Goal: Information Seeking & Learning: Find specific fact

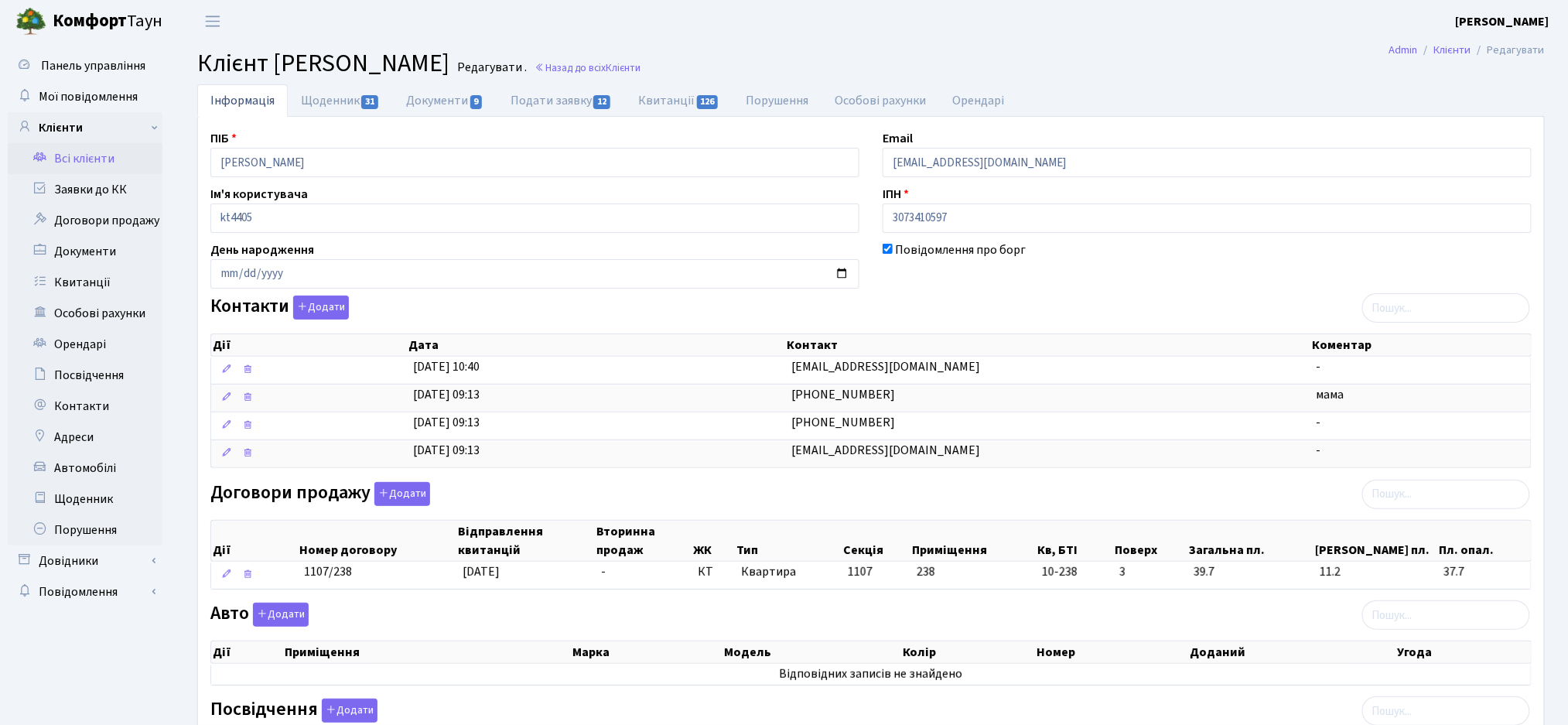
click at [89, 170] on link "Всі клієнти" at bounding box center [85, 159] width 155 height 31
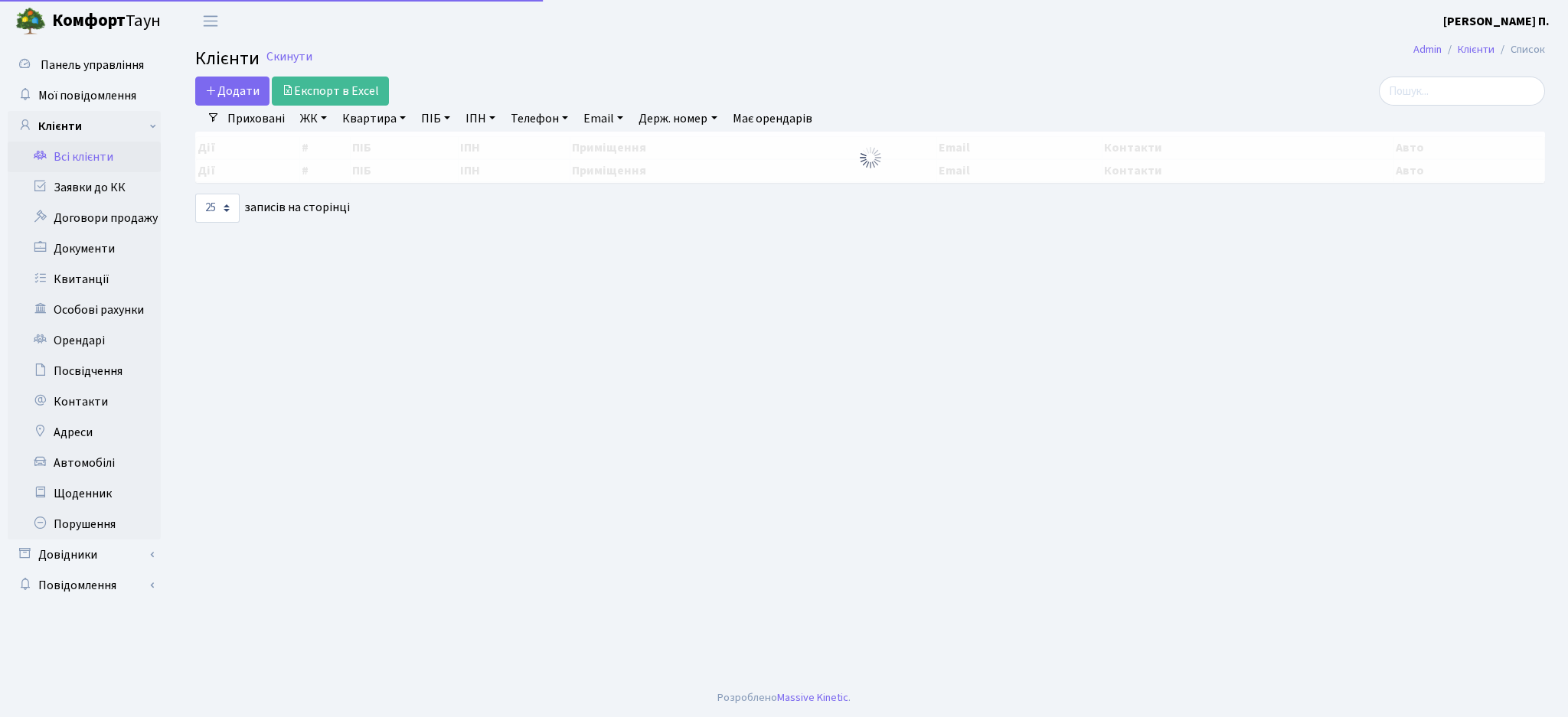
select select "25"
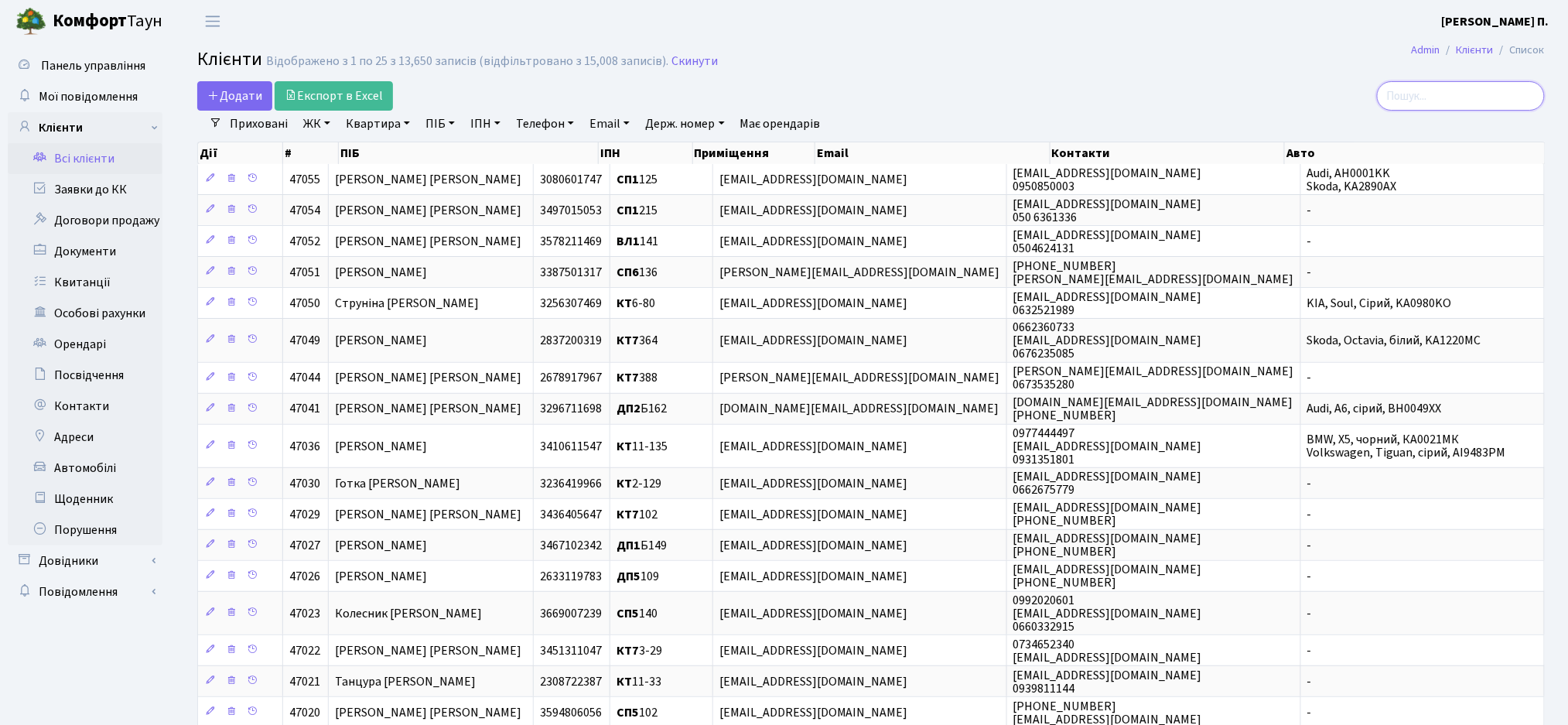
click at [1449, 91] on input "search" at bounding box center [1460, 96] width 168 height 30
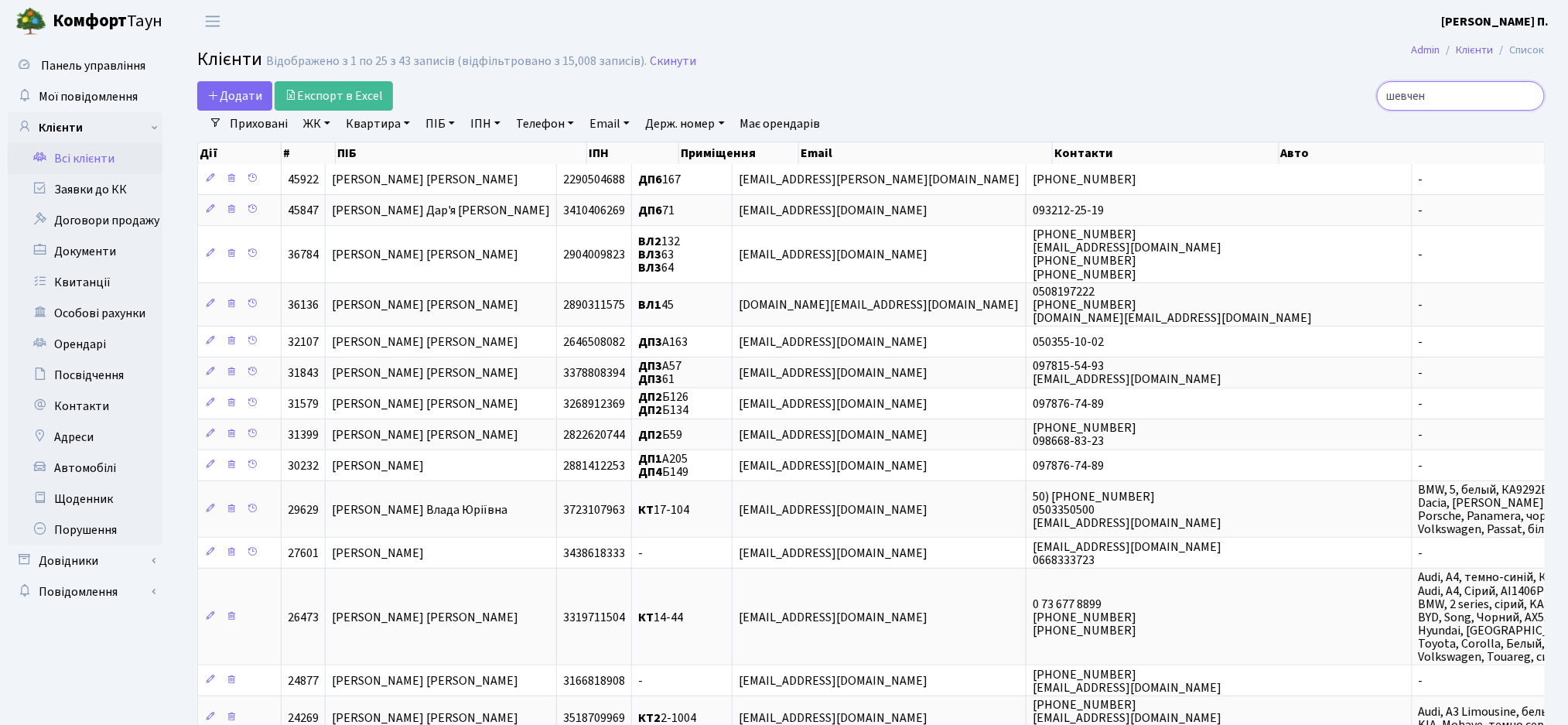
type input "шевчен"
drag, startPoint x: 314, startPoint y: 110, endPoint x: 962, endPoint y: 69, distance: 649.3
click at [314, 110] on link "Експорт в Excel" at bounding box center [334, 96] width 119 height 30
click at [309, 129] on link "ЖК" at bounding box center [316, 123] width 40 height 26
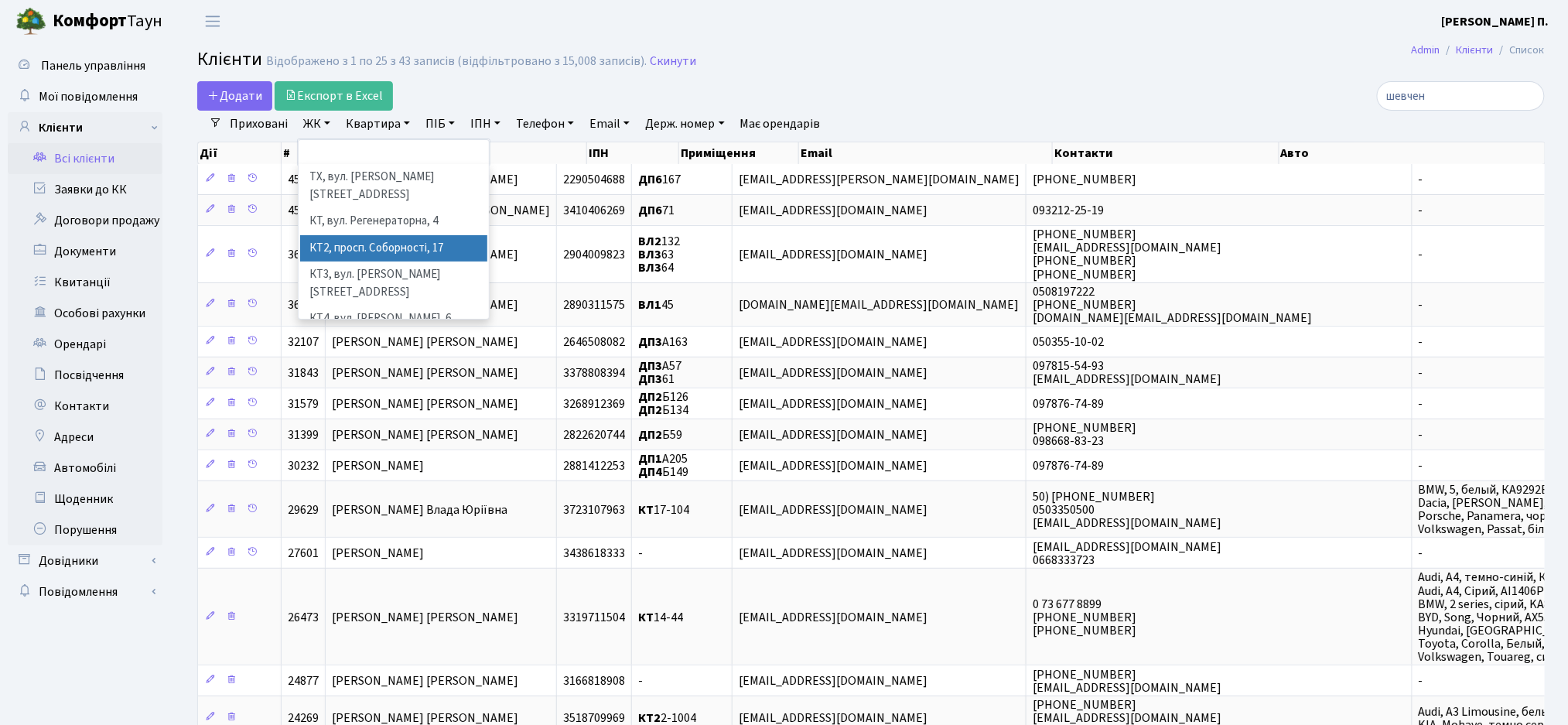
click at [351, 239] on li "КТ2, просп. Соборності, 17" at bounding box center [393, 248] width 187 height 27
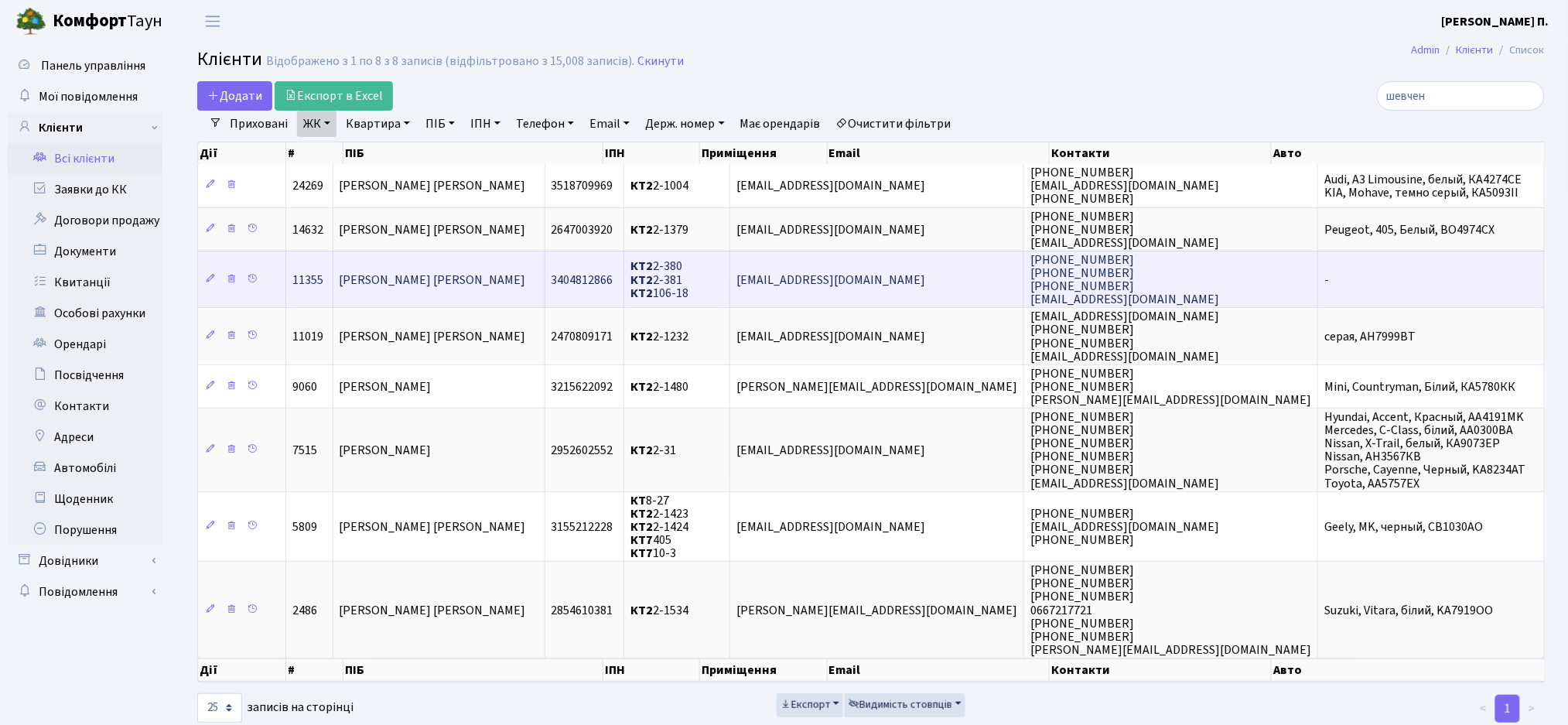
click at [532, 276] on td "Шевченко Юлія Миколаївна" at bounding box center [439, 279] width 212 height 57
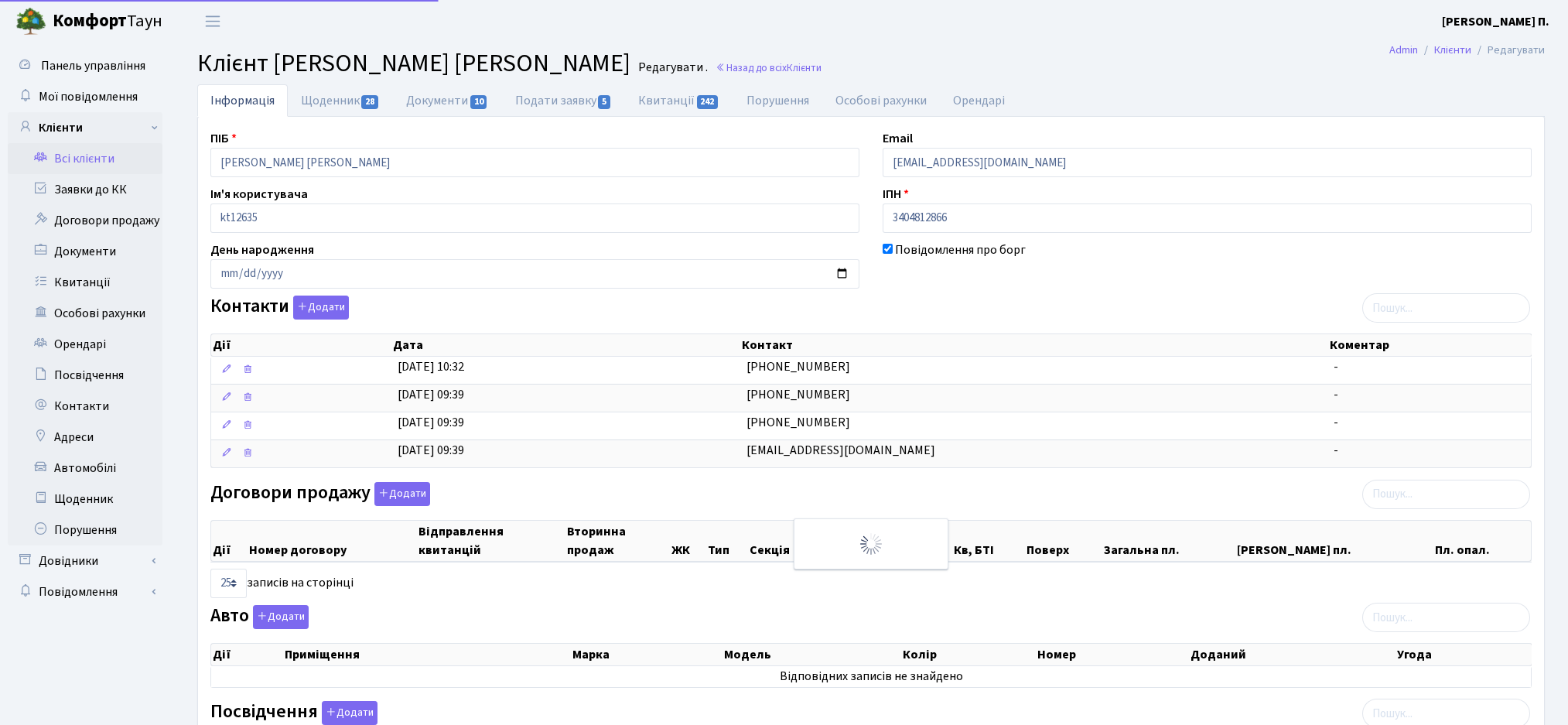
select select "25"
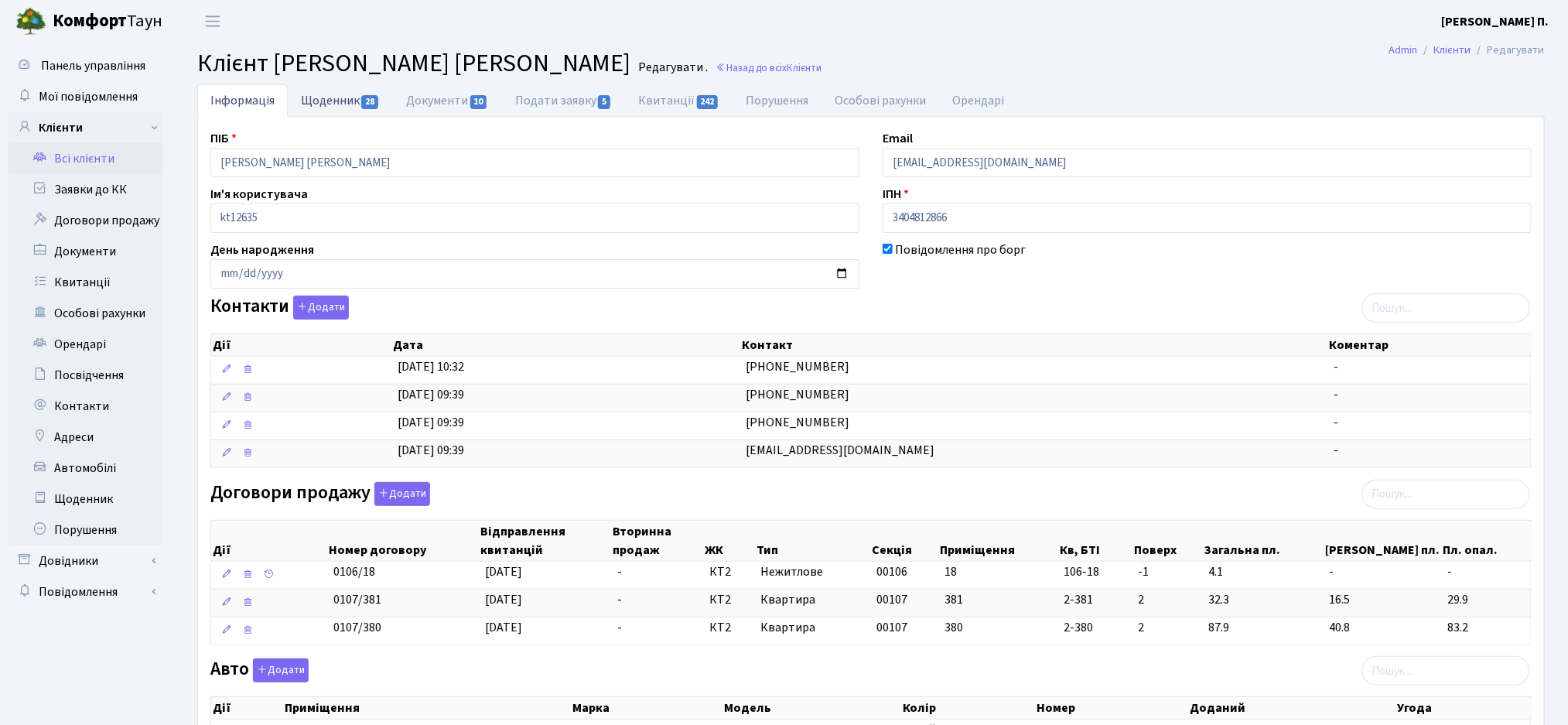
click at [314, 86] on link "Щоденник 28" at bounding box center [340, 99] width 105 height 31
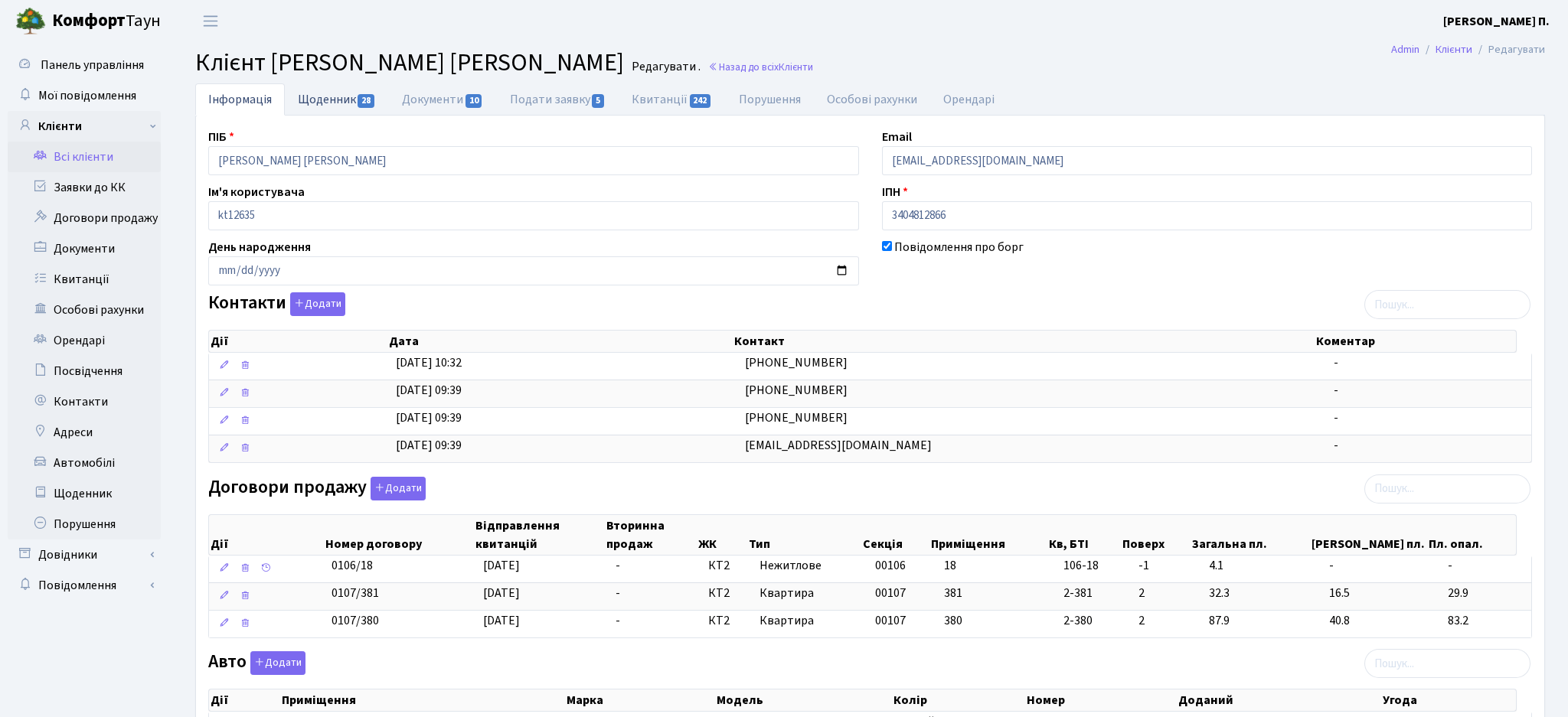
select select "25"
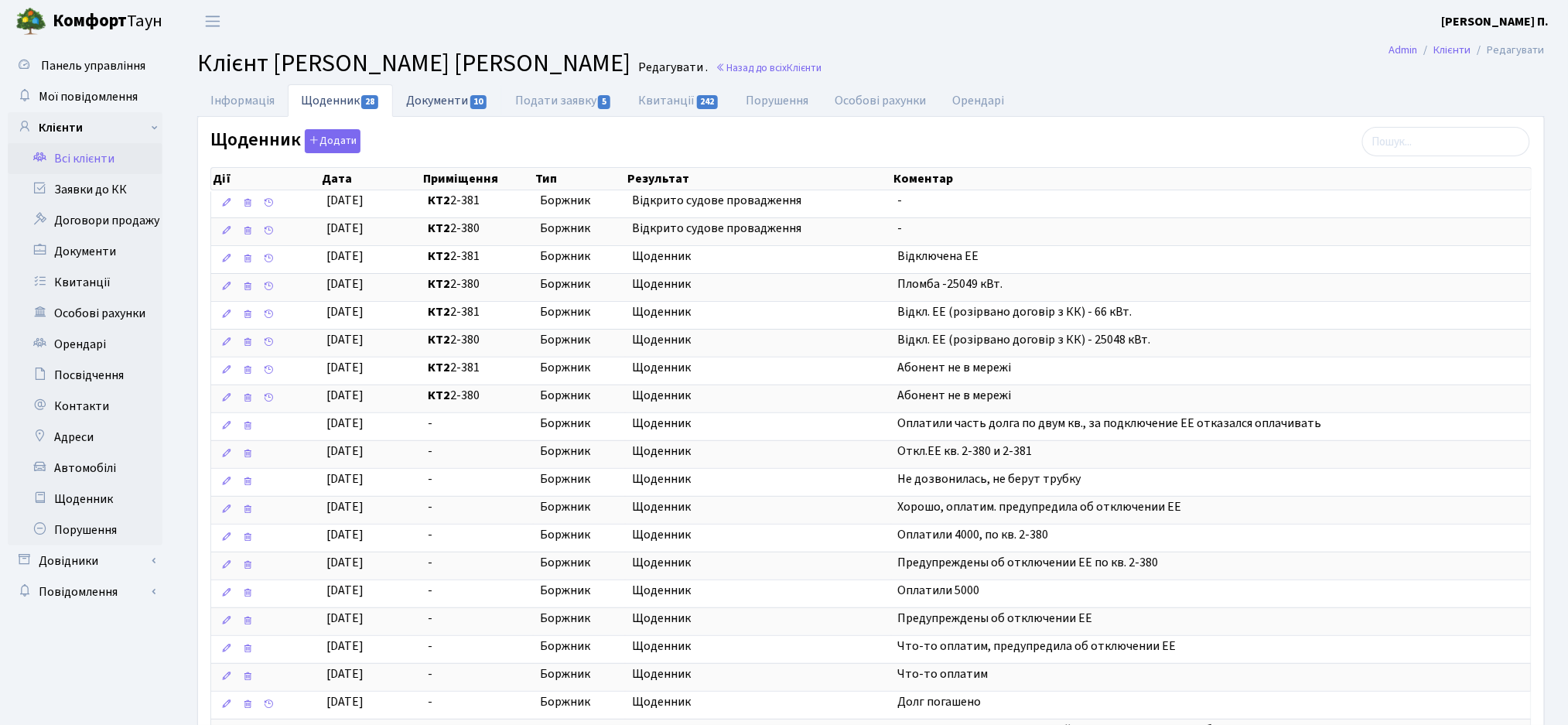
click at [423, 109] on link "Документи 10" at bounding box center [448, 99] width 108 height 31
select select "25"
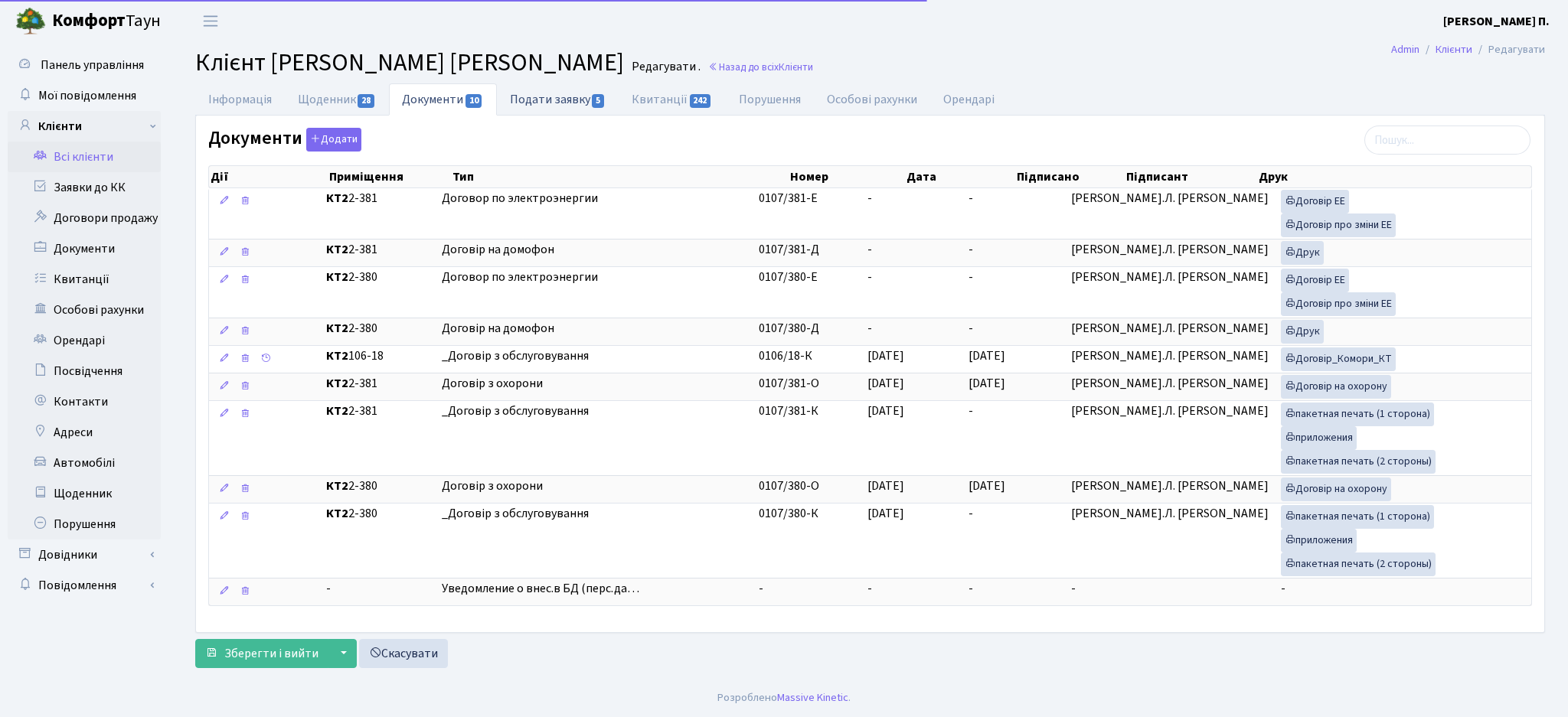
click at [545, 102] on link "Подати заявку 5" at bounding box center [557, 98] width 122 height 31
select select "25"
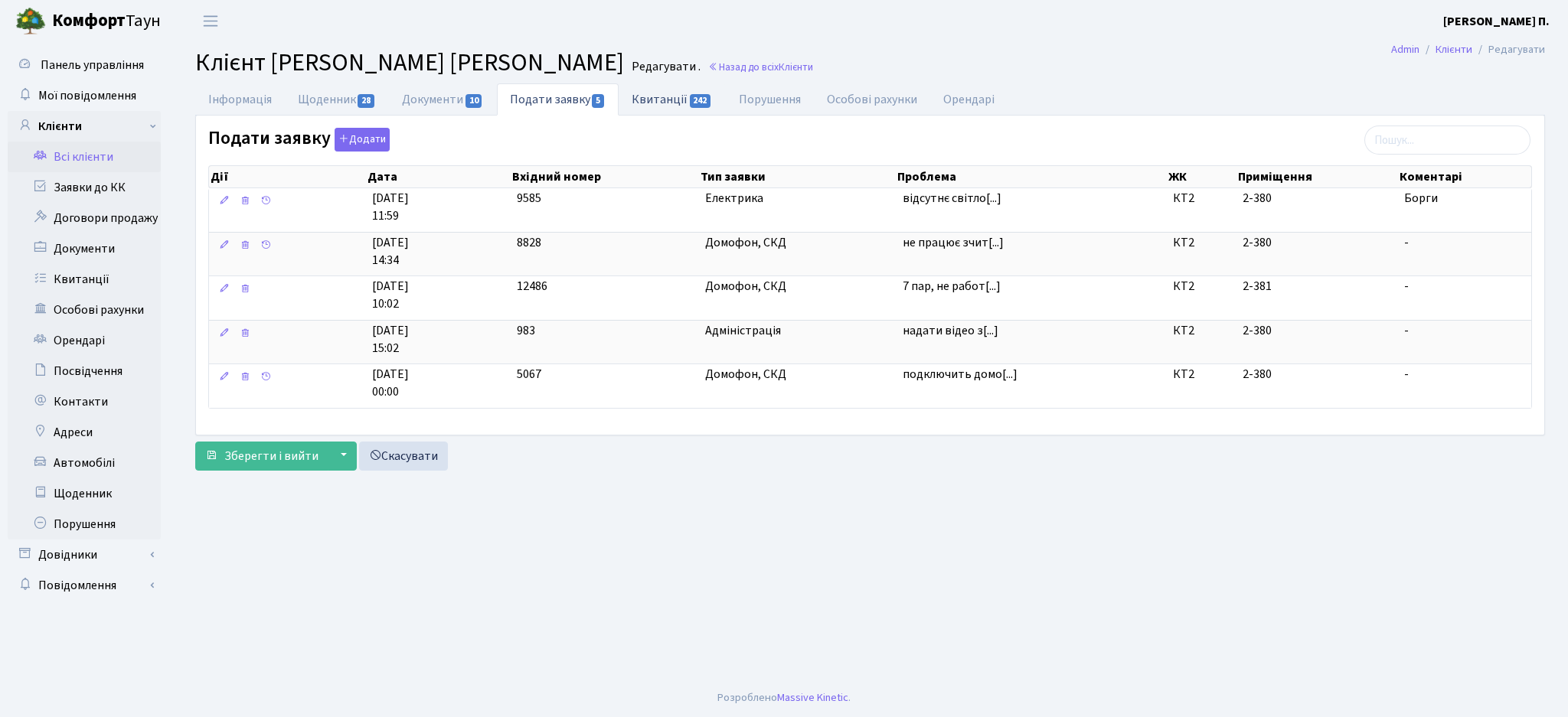
click at [670, 100] on link "Квитанції 242" at bounding box center [671, 98] width 107 height 31
select select "25"
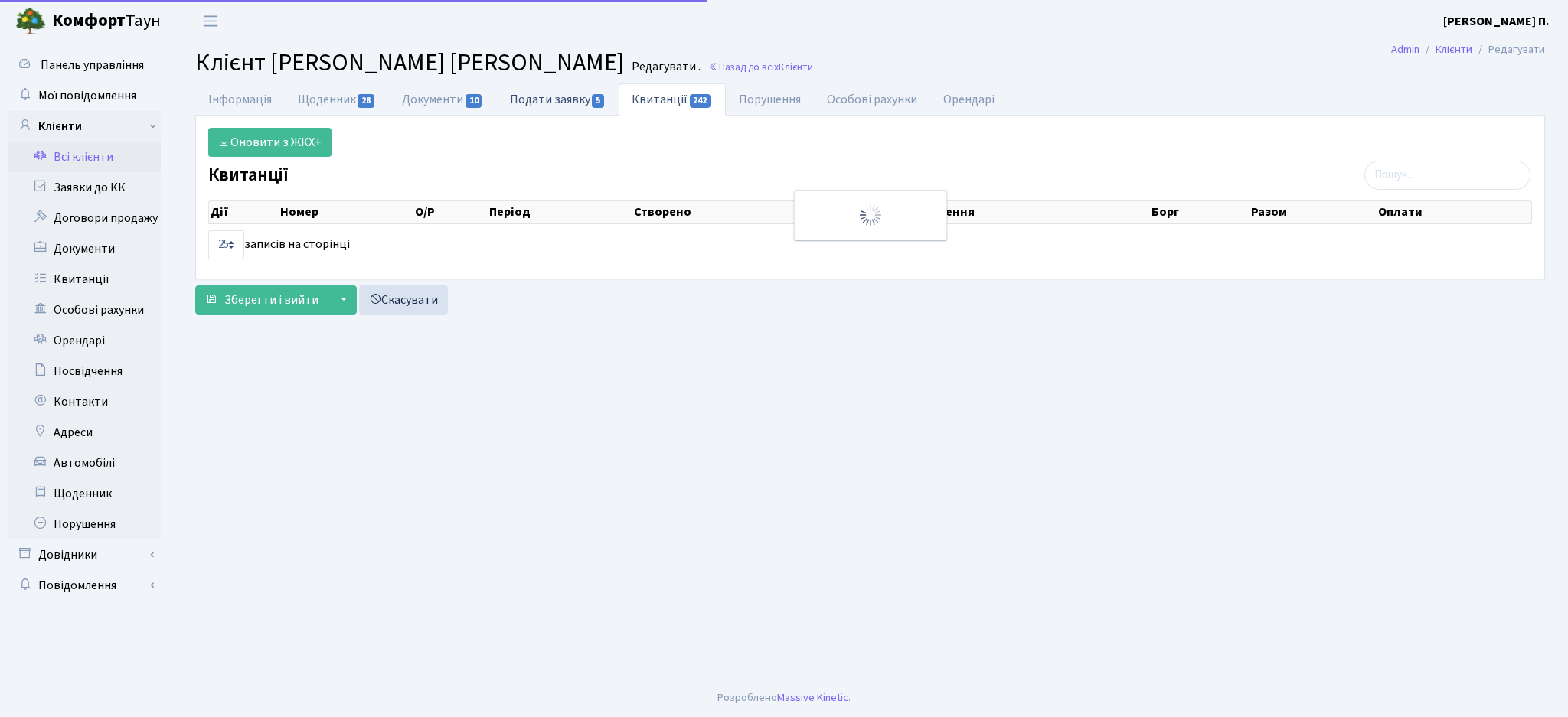
click at [523, 92] on link "Подати заявку 5" at bounding box center [557, 98] width 122 height 31
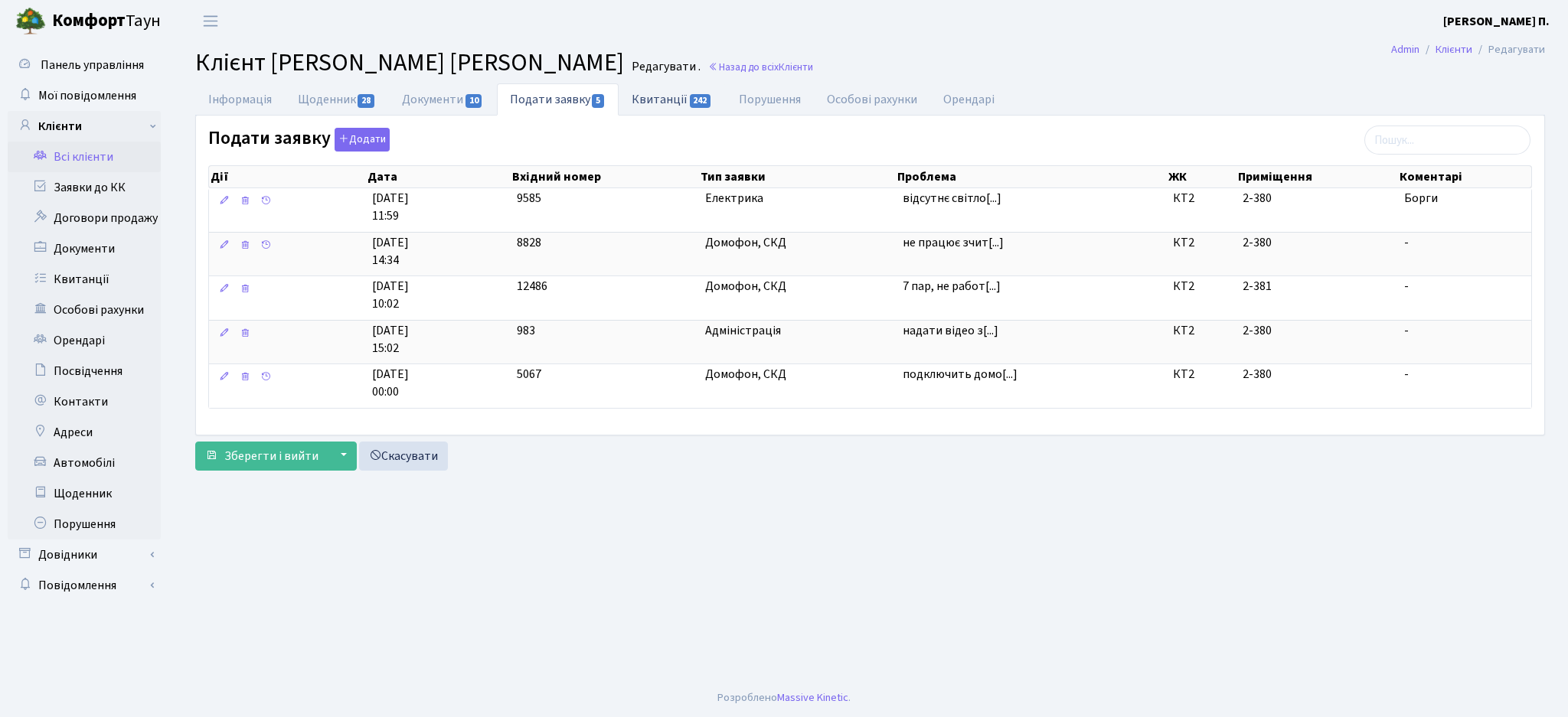
click at [703, 110] on link "Квитанції 242" at bounding box center [671, 98] width 107 height 31
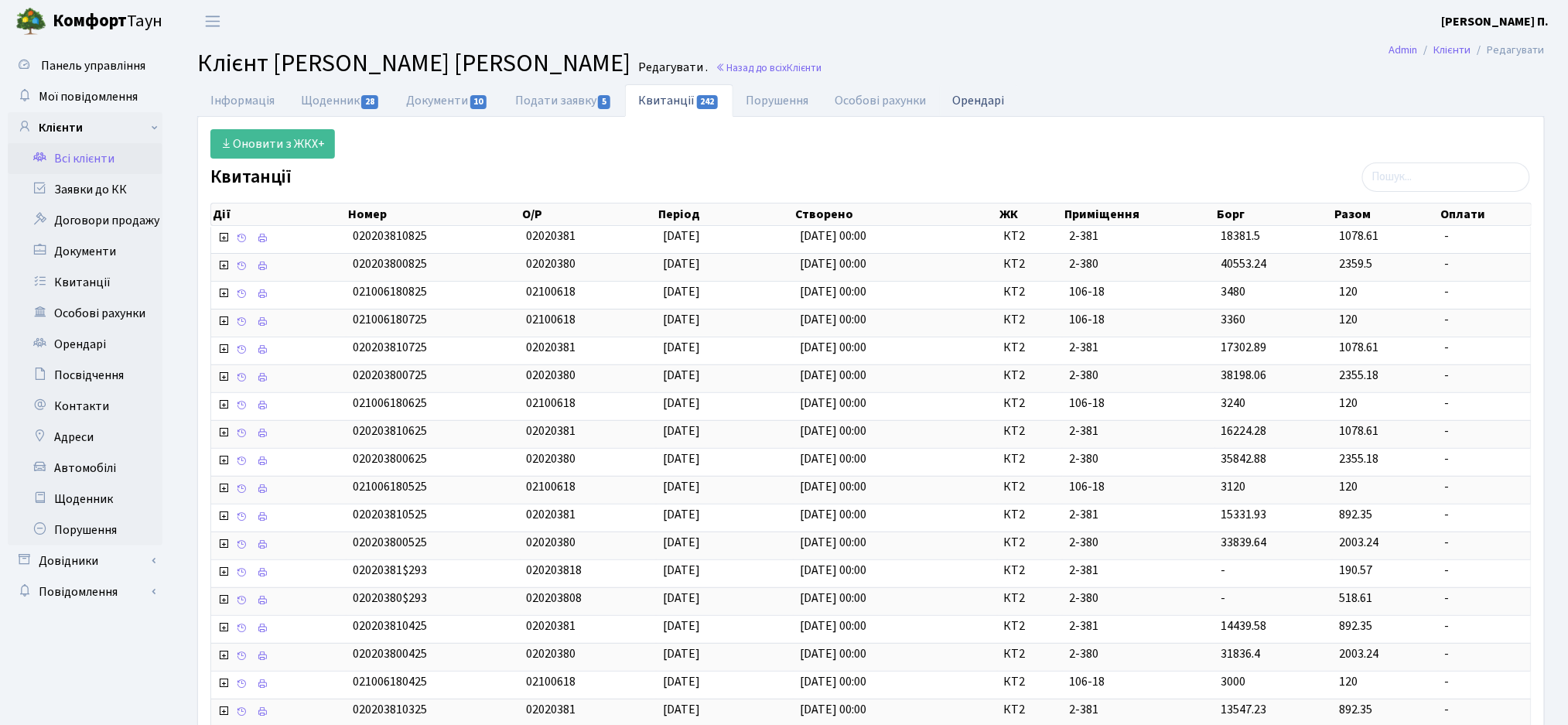
click at [990, 98] on link "Орендарі" at bounding box center [979, 99] width 78 height 31
select select "25"
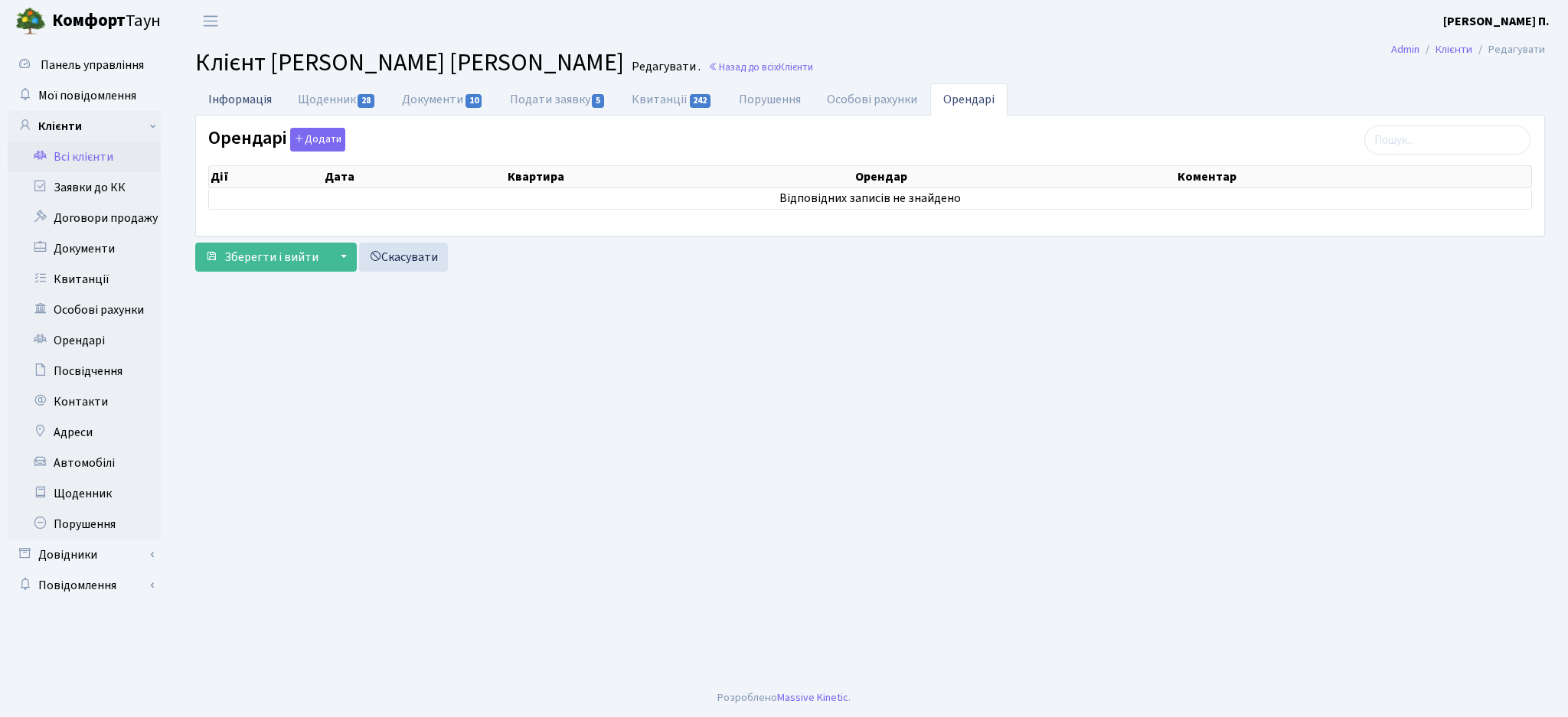
click at [222, 101] on link "Інформація" at bounding box center [240, 98] width 90 height 31
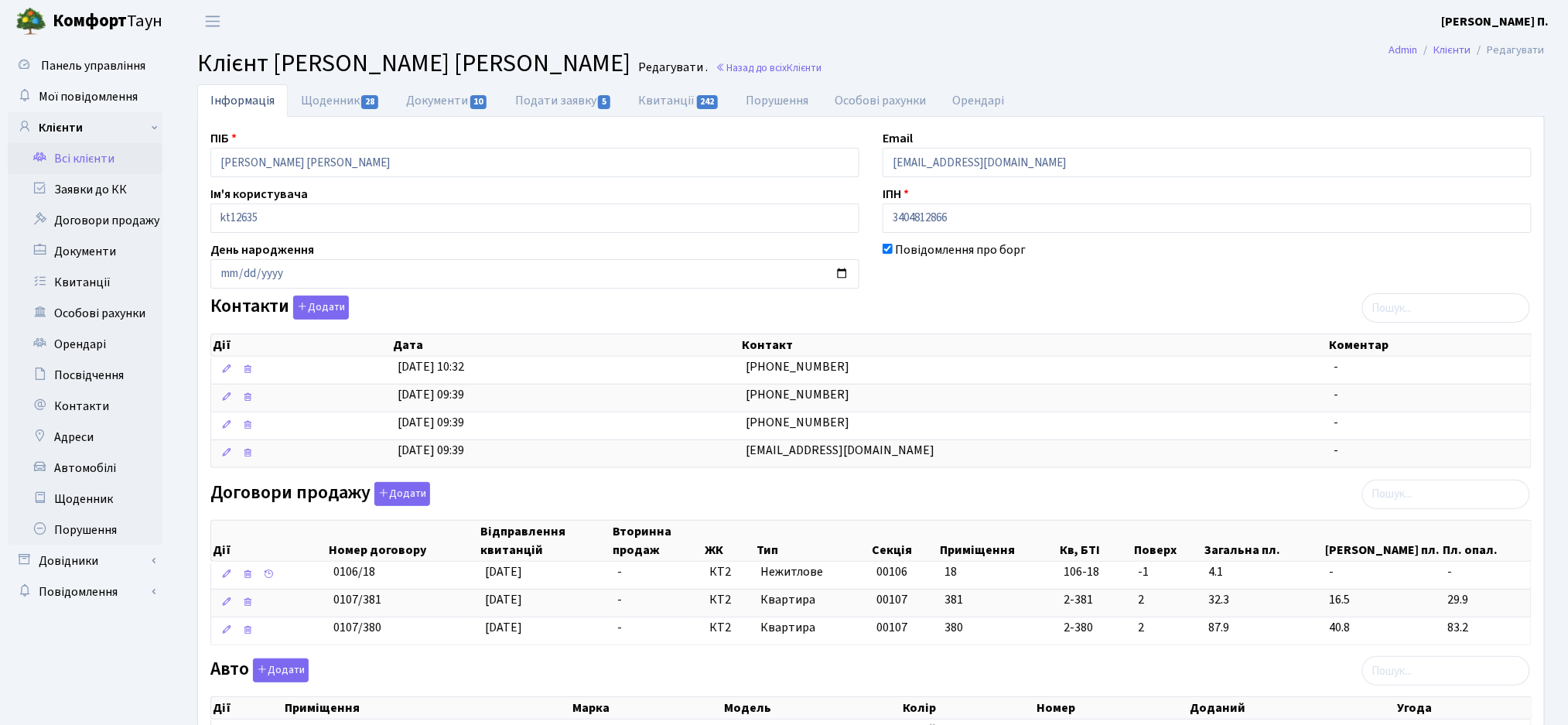
click at [70, 171] on link "Всі клієнти" at bounding box center [85, 159] width 155 height 31
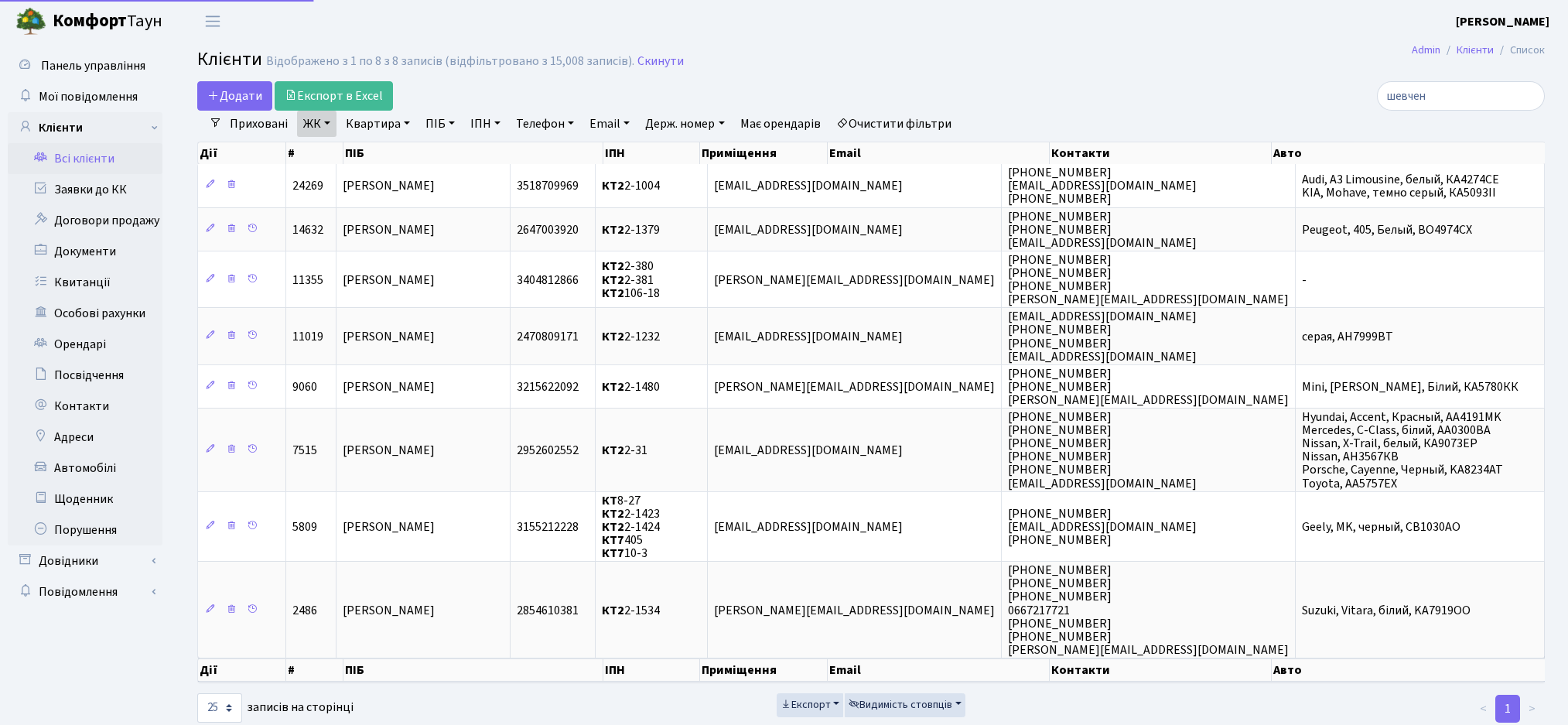
select select "25"
click at [886, 120] on link "Очистити фільтри" at bounding box center [893, 123] width 128 height 26
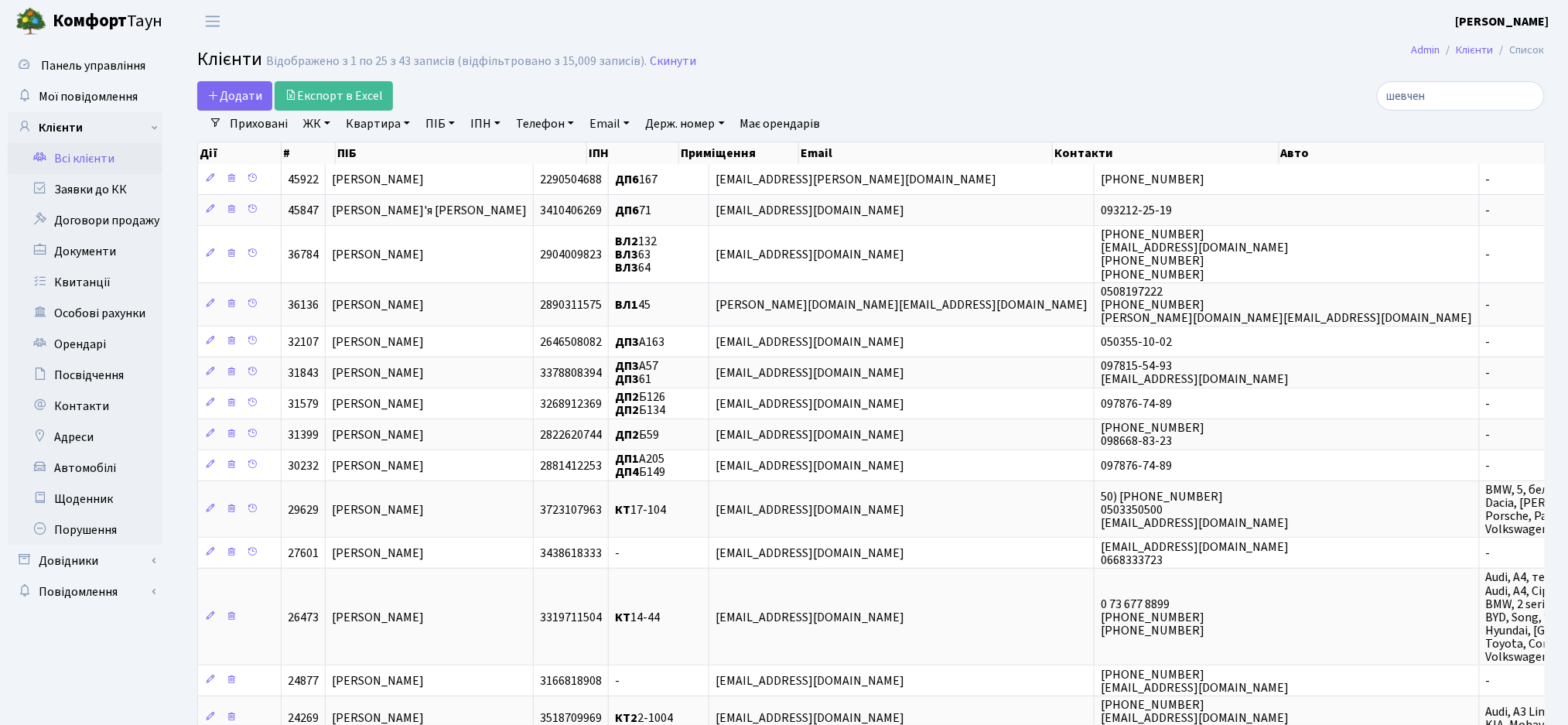
click at [66, 156] on link "Всі клієнти" at bounding box center [85, 159] width 155 height 31
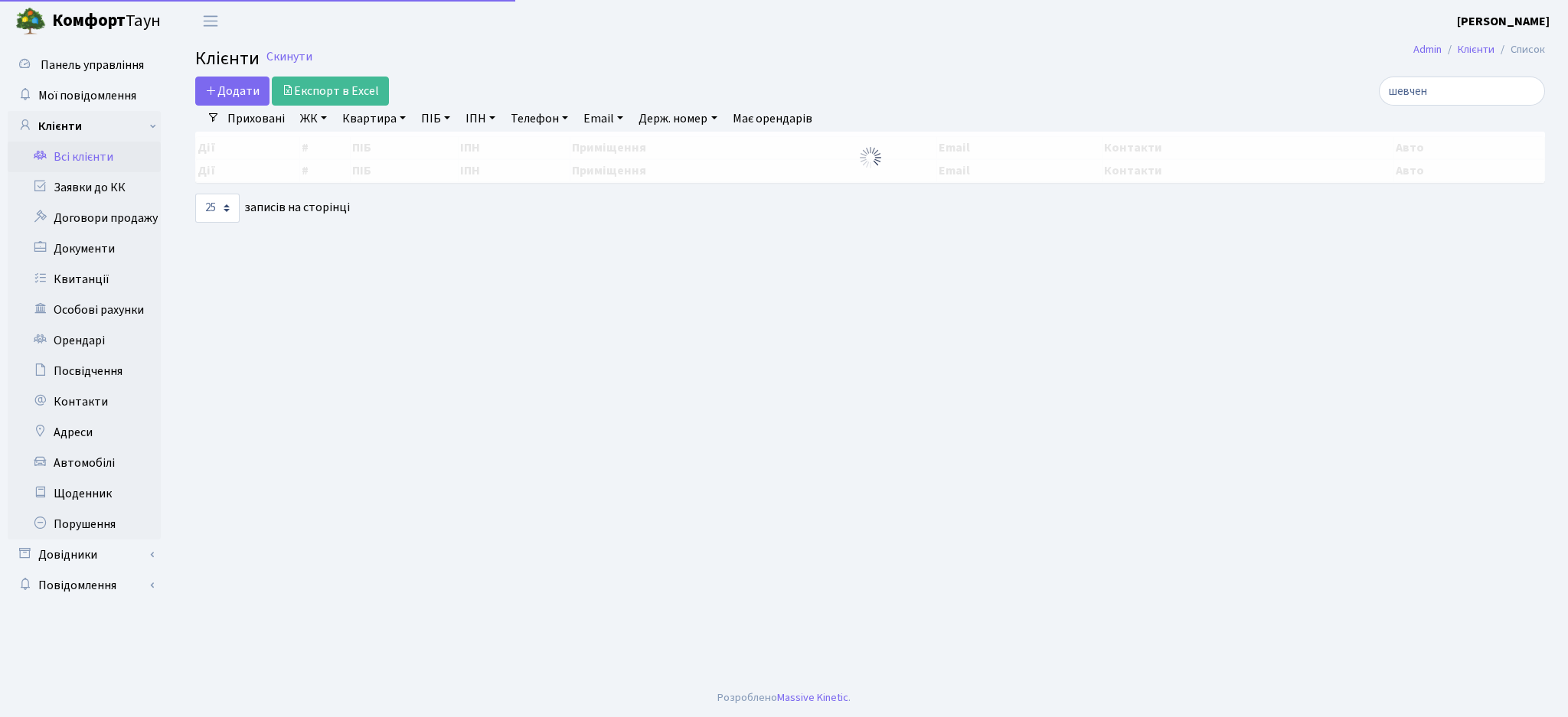
select select "25"
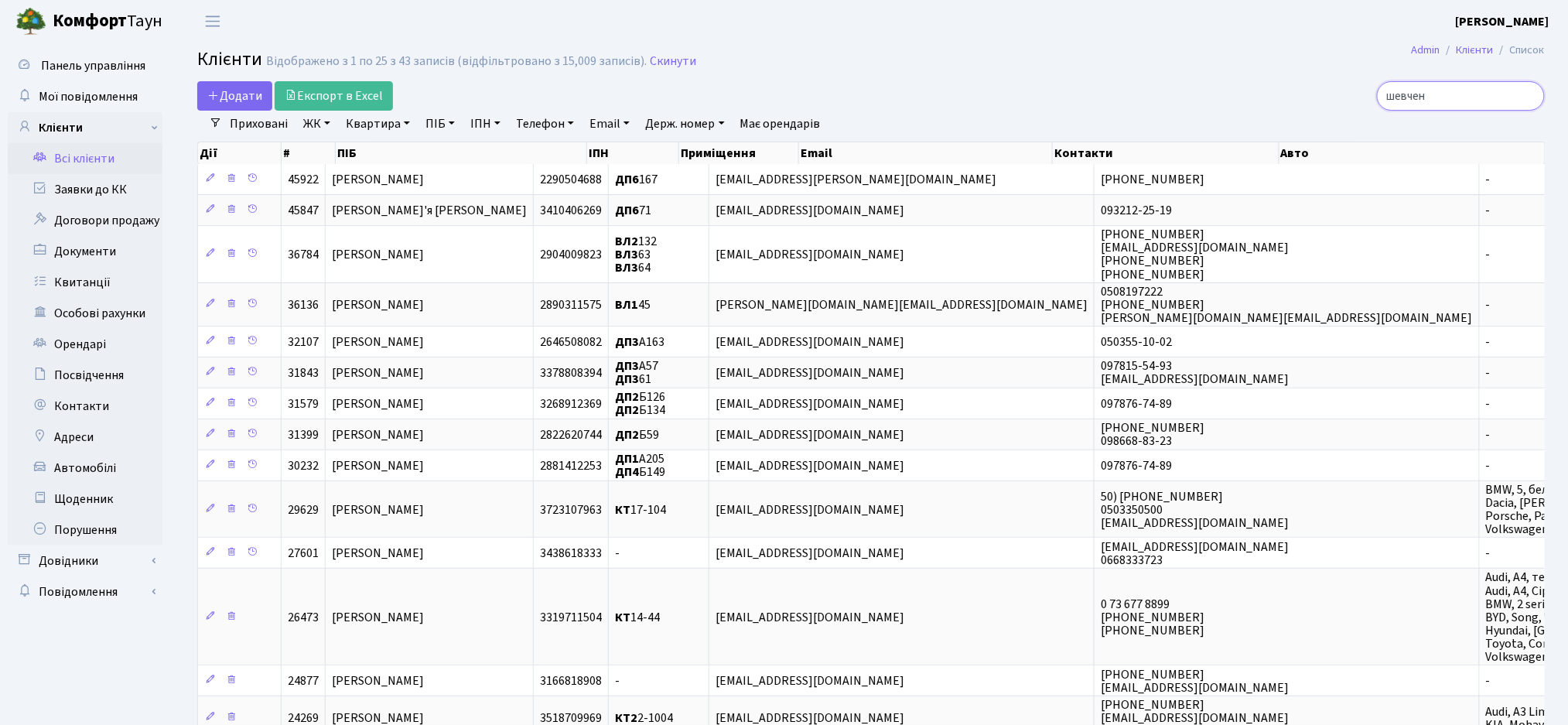
click at [1526, 92] on input "шевчен" at bounding box center [1460, 96] width 168 height 30
click at [1528, 93] on input "шевчен" at bounding box center [1460, 96] width 168 height 30
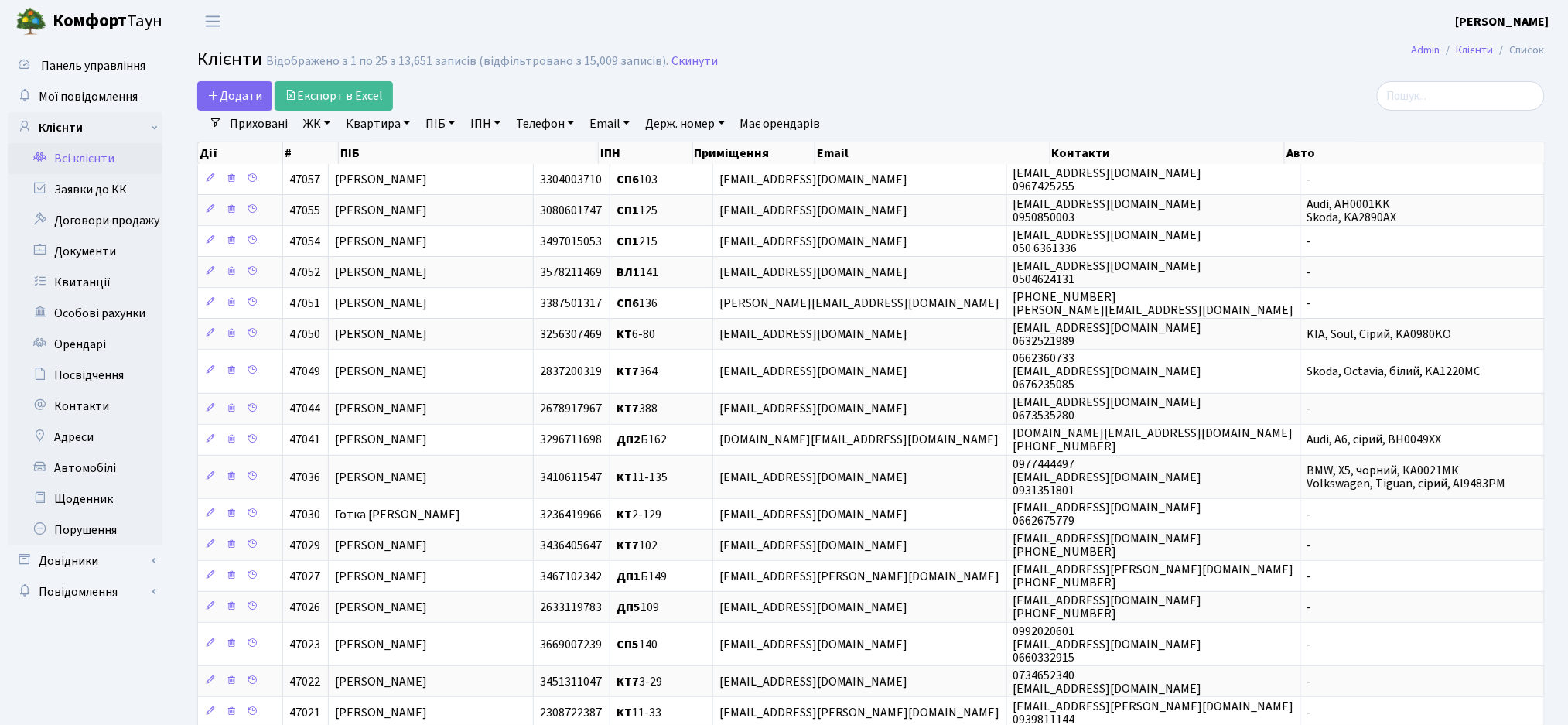
click at [77, 170] on link "Всі клієнти" at bounding box center [85, 159] width 155 height 31
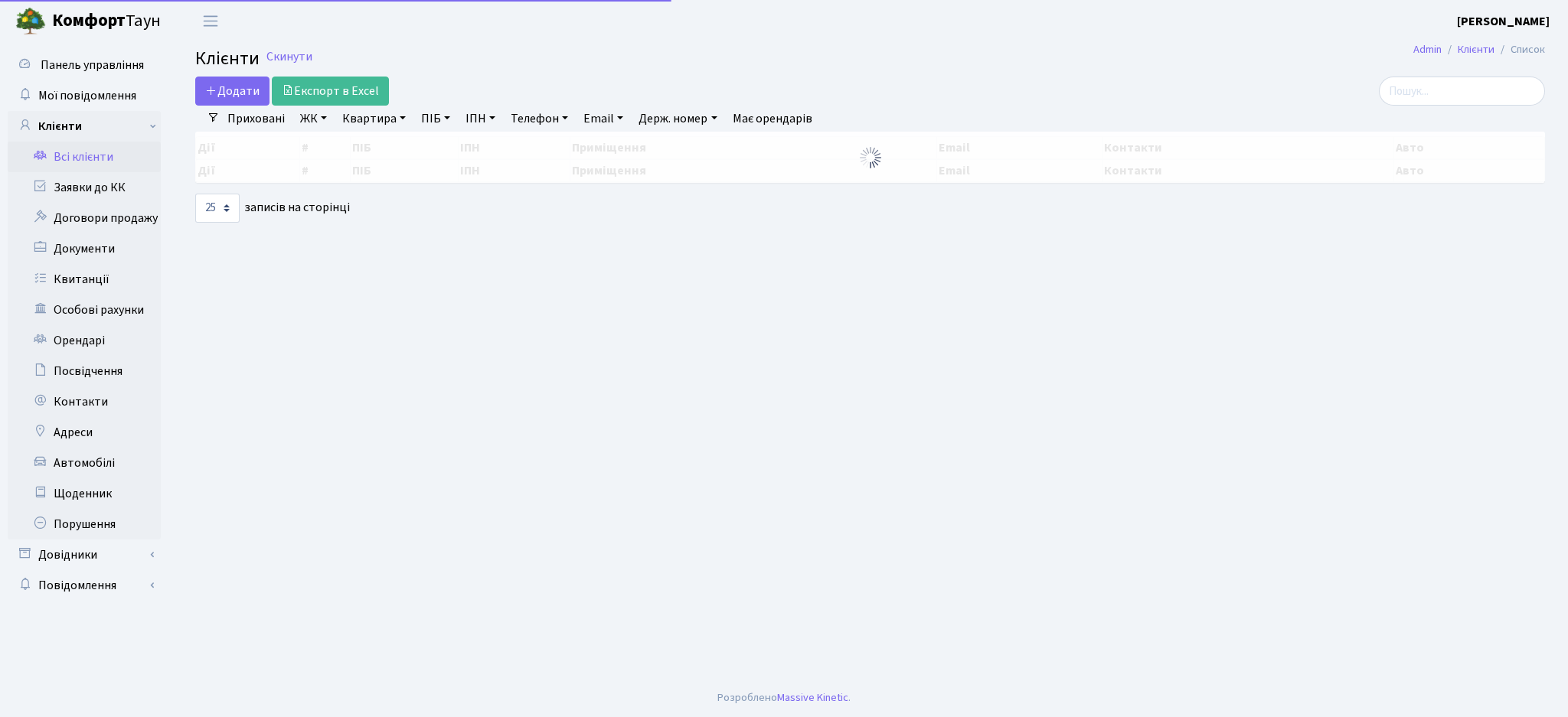
select select "25"
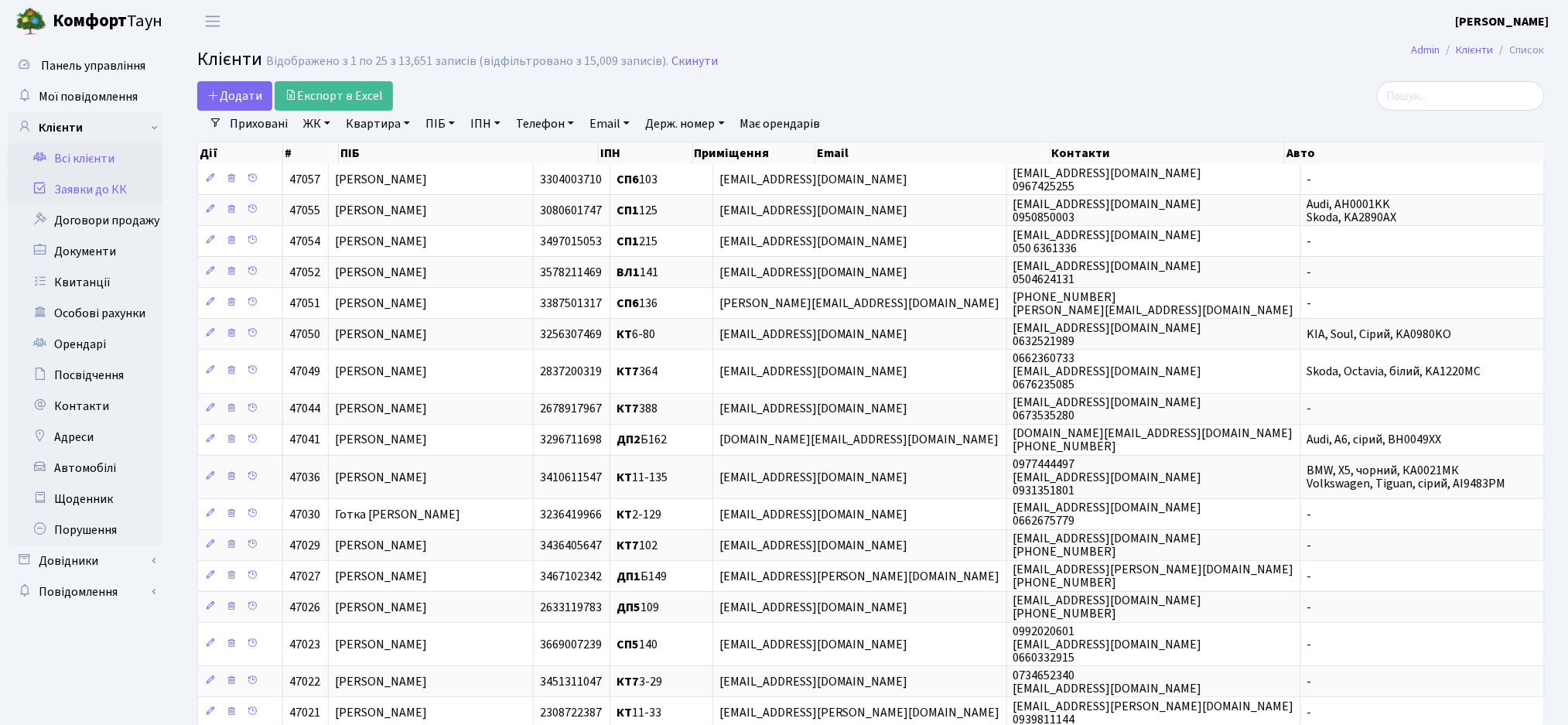
click at [87, 192] on link "Заявки до КК" at bounding box center [85, 189] width 155 height 31
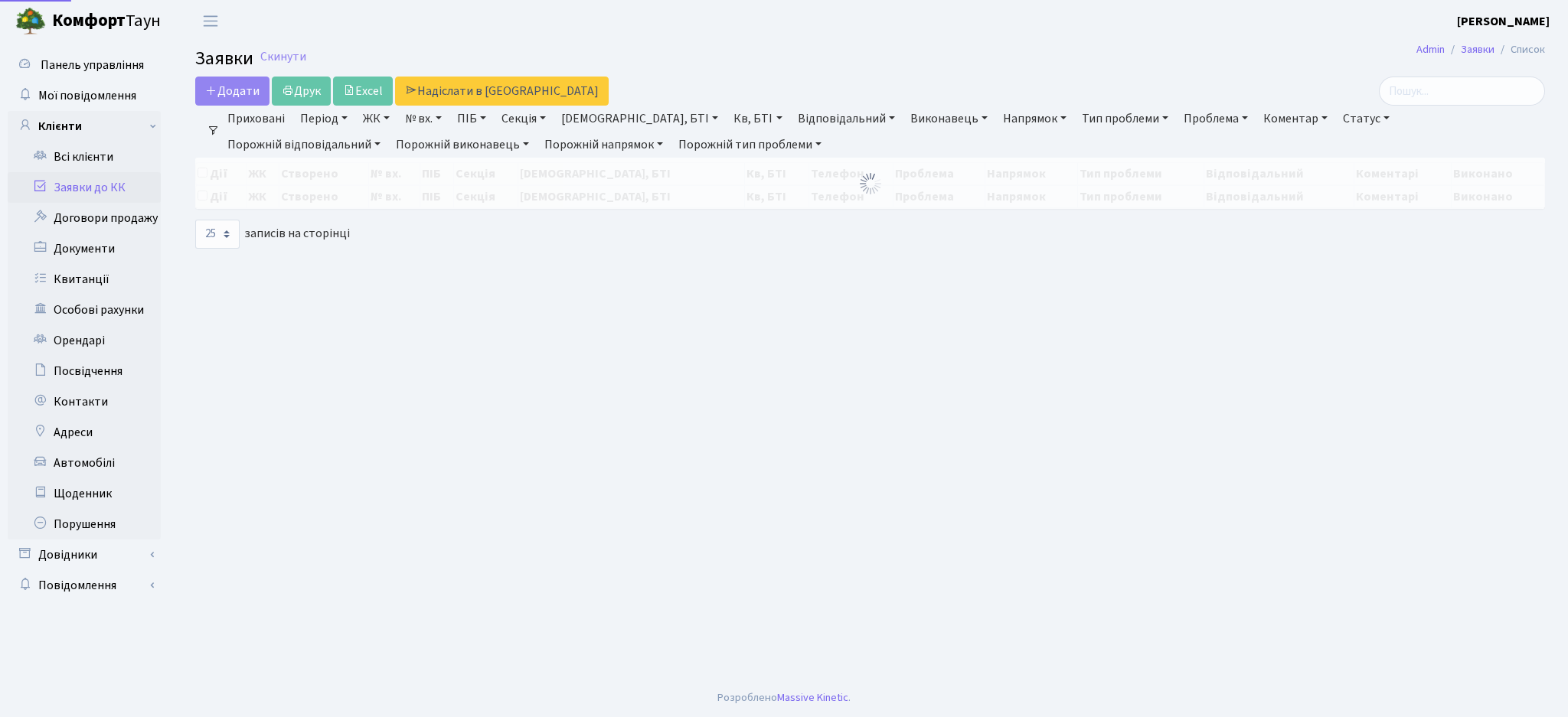
select select "25"
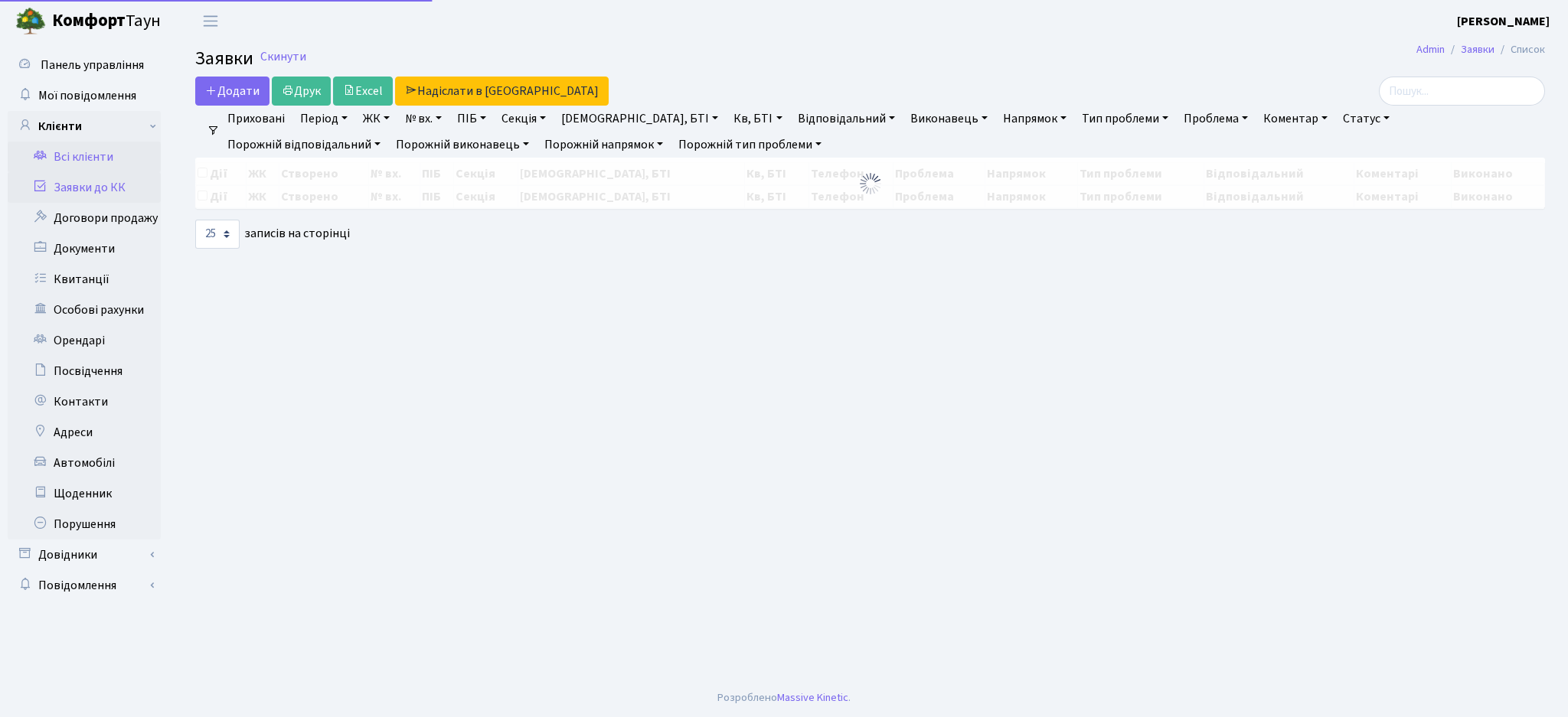
click at [67, 155] on link "Всі клієнти" at bounding box center [84, 157] width 154 height 31
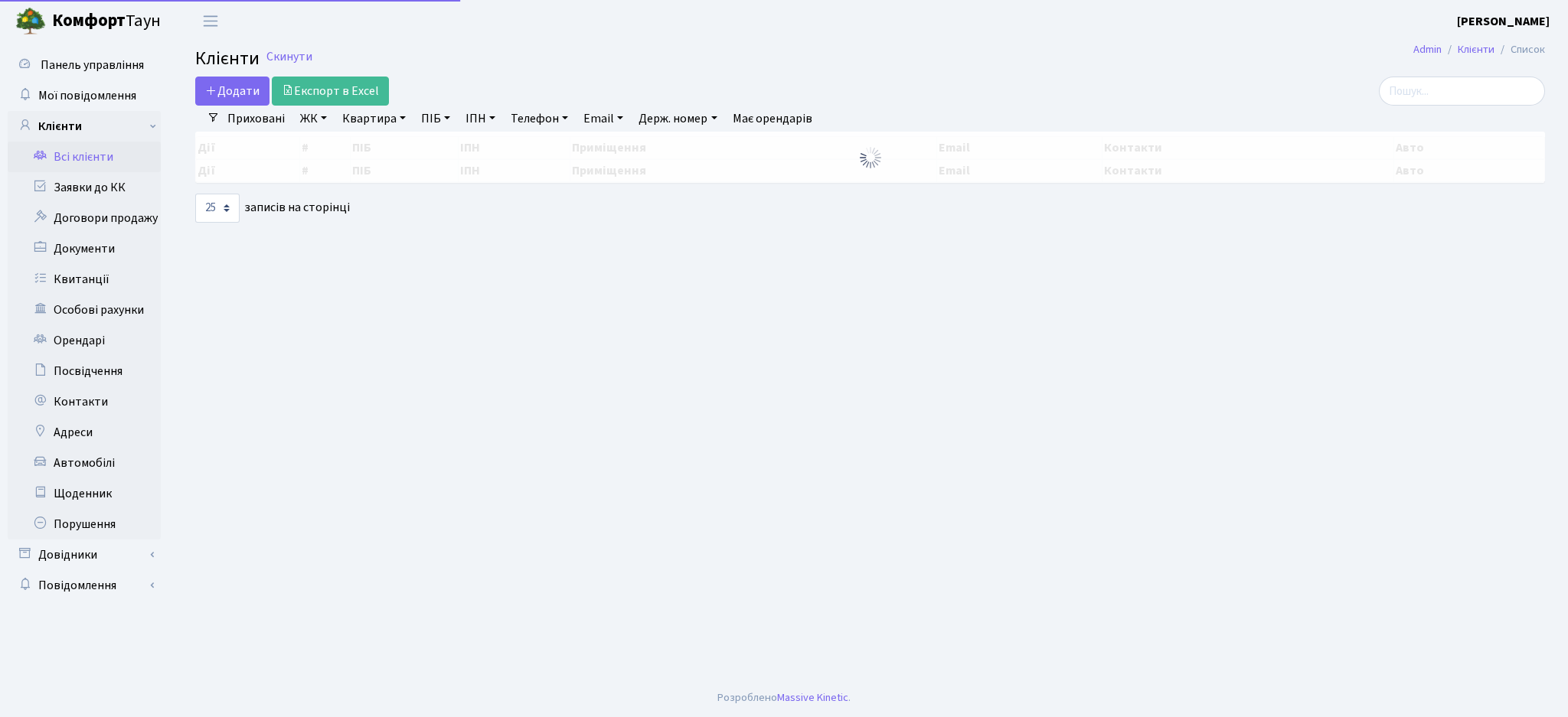
select select "25"
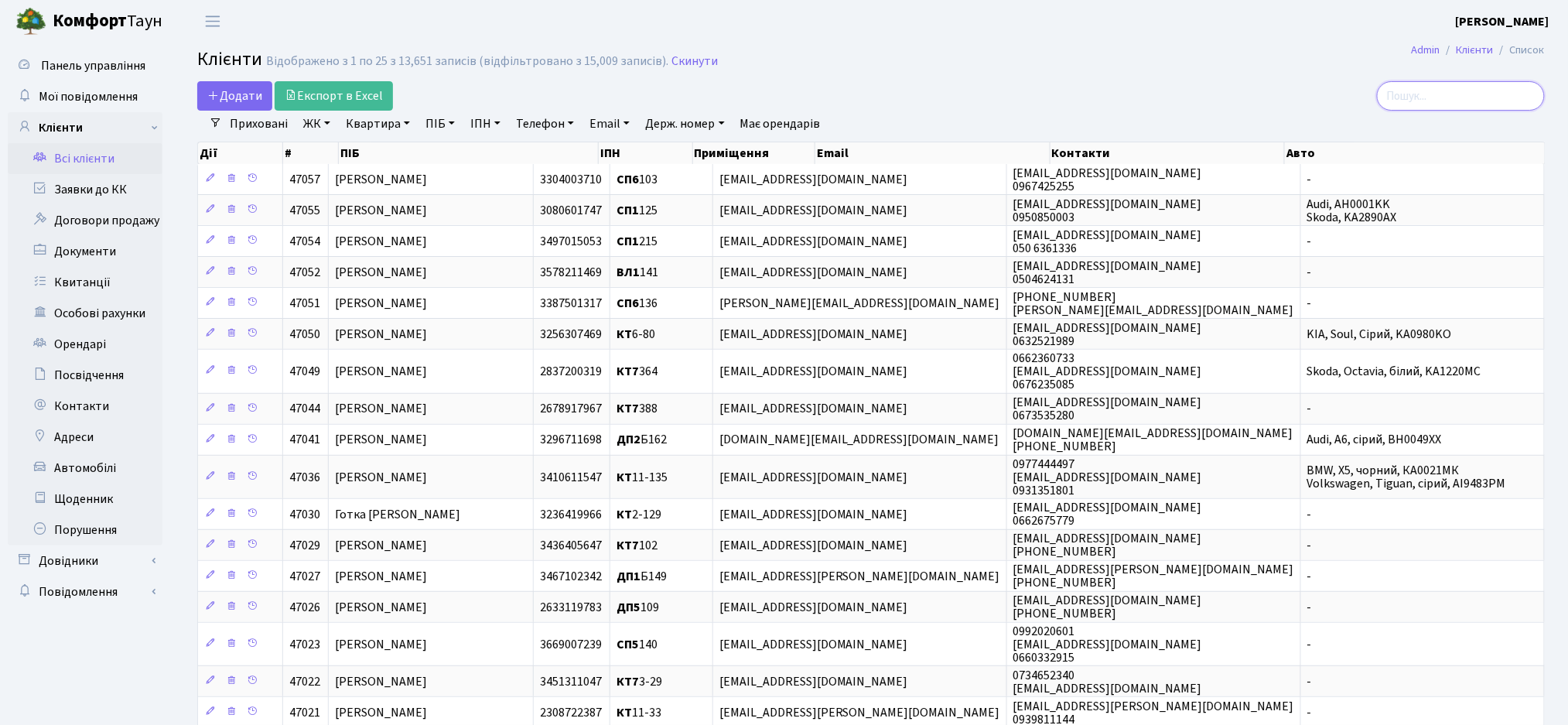
click at [1424, 92] on input "search" at bounding box center [1460, 96] width 168 height 30
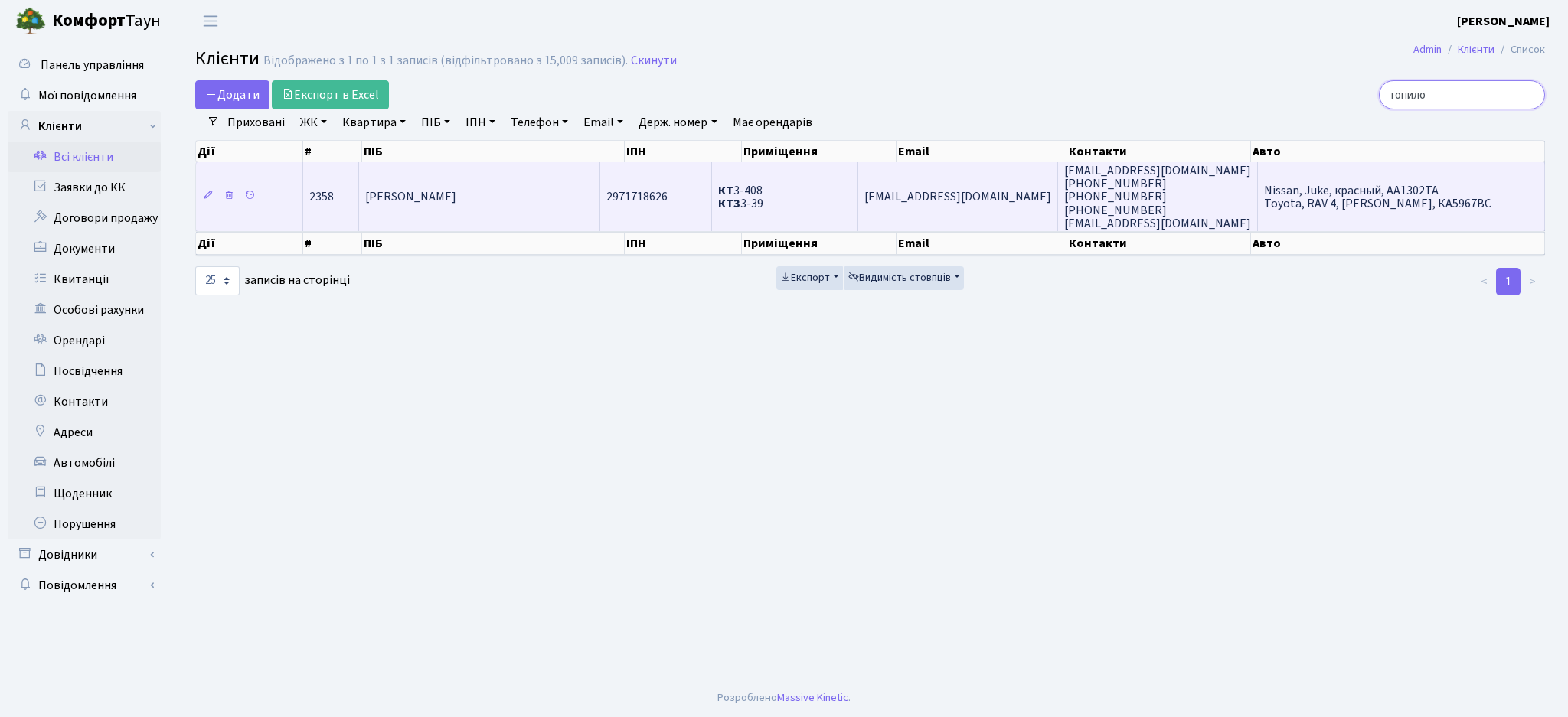
type input "топило"
click at [559, 205] on td "[PERSON_NAME]" at bounding box center [479, 196] width 241 height 69
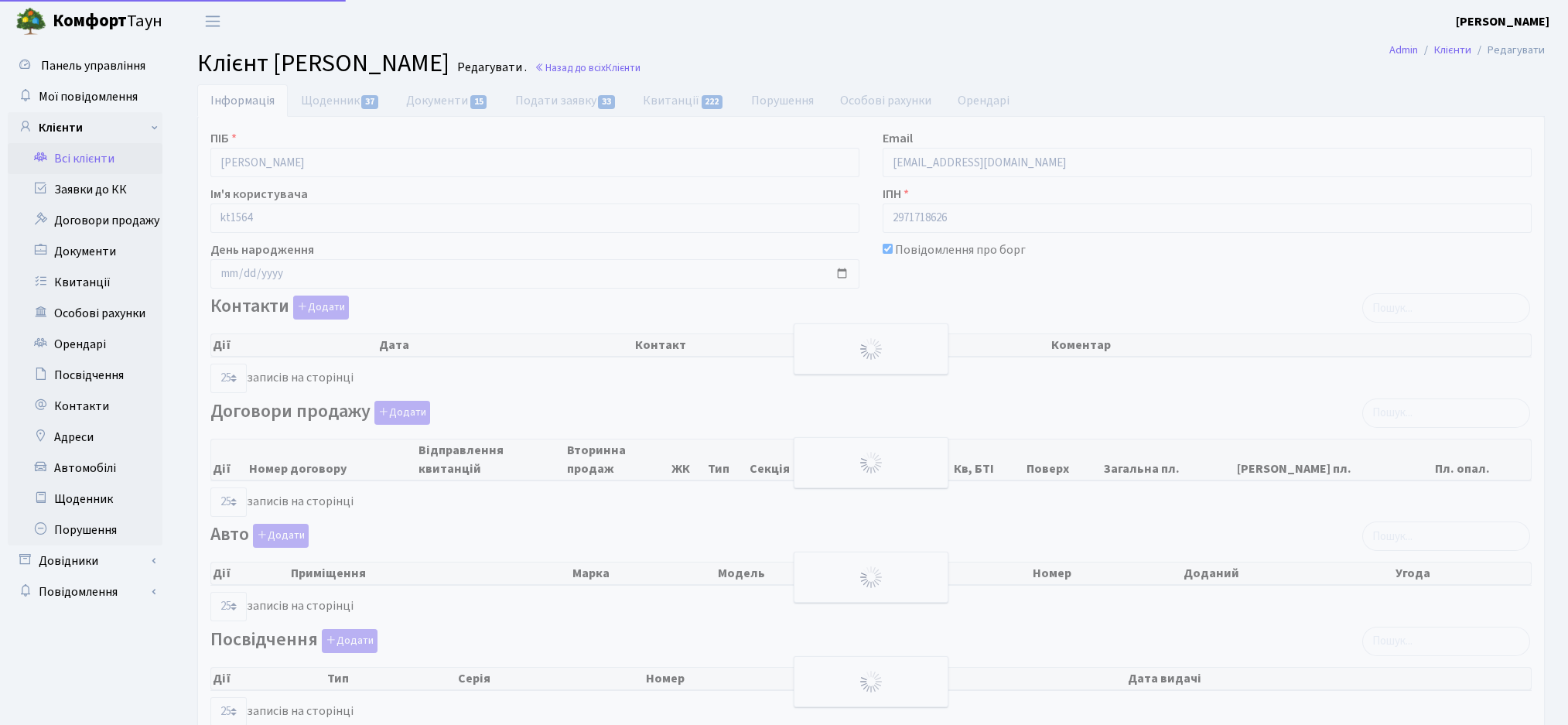
select select "25"
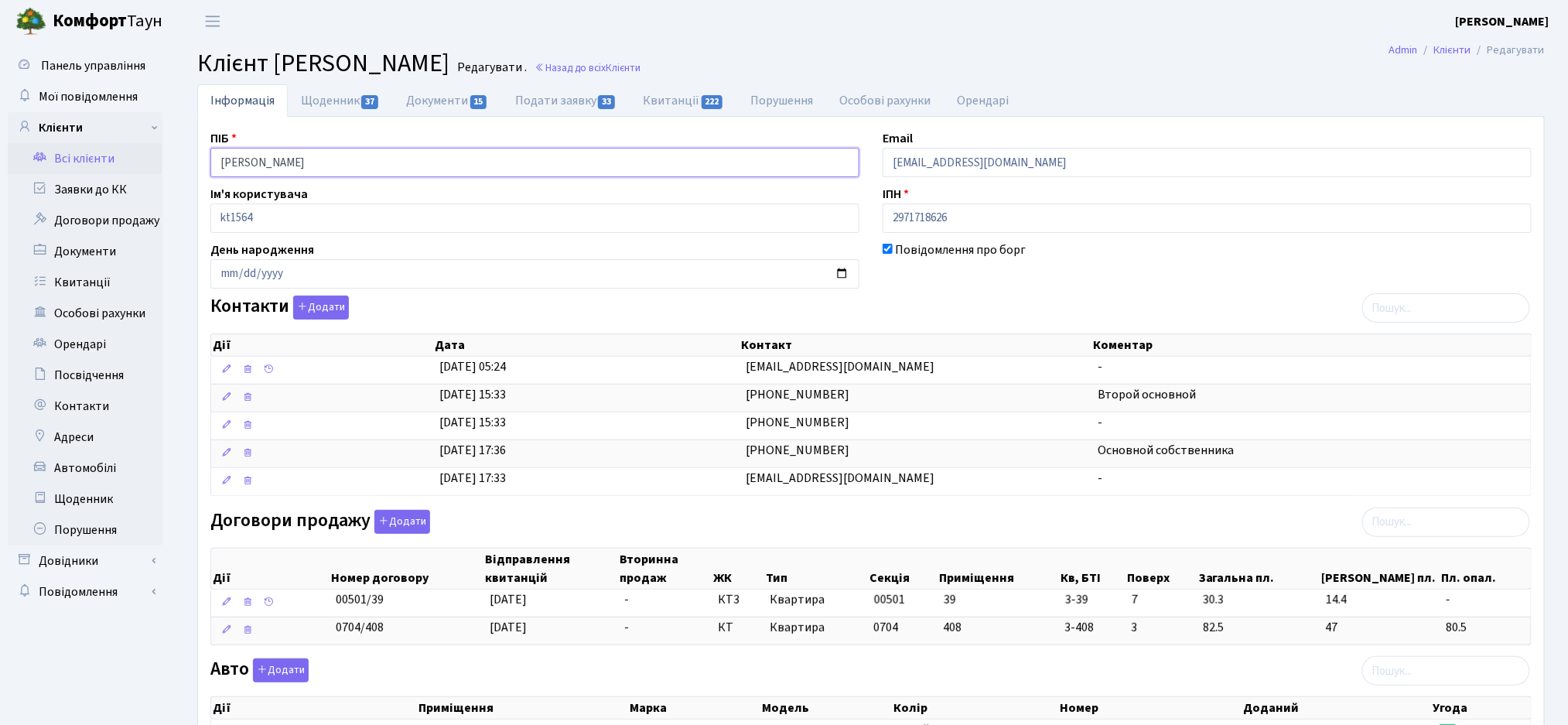
drag, startPoint x: 372, startPoint y: 161, endPoint x: 217, endPoint y: 160, distance: 155.0
click at [217, 160] on input "[PERSON_NAME]" at bounding box center [535, 162] width 649 height 30
drag, startPoint x: 953, startPoint y: 220, endPoint x: 908, endPoint y: 220, distance: 45.0
click at [850, 218] on div "ПІБ [PERSON_NAME] Email [EMAIL_ADDRESS][DOMAIN_NAME] Ім'я користувача kt1564 ІП…" at bounding box center [871, 577] width 1344 height 896
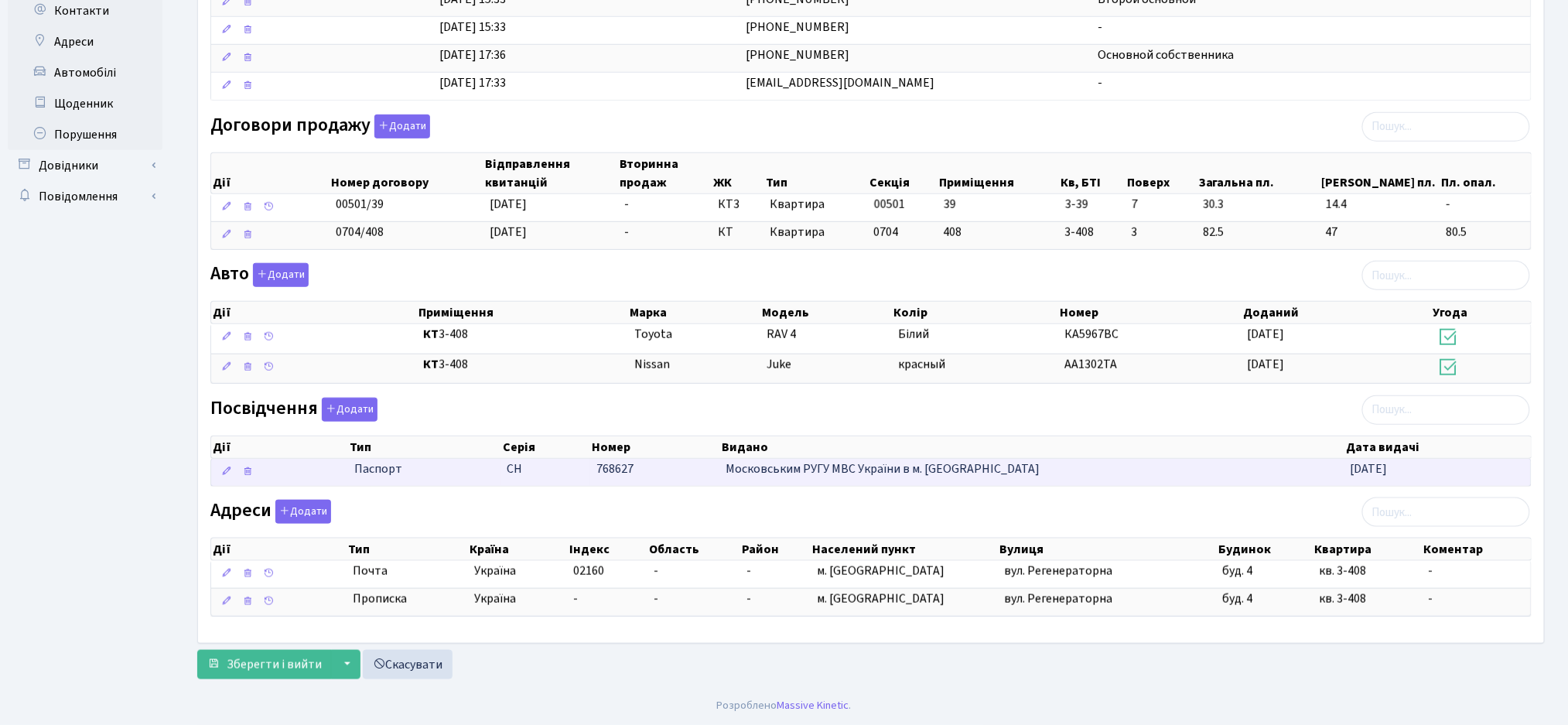
drag, startPoint x: 1417, startPoint y: 482, endPoint x: 355, endPoint y: 471, distance: 1062.1
click at [355, 471] on \<\/span\>\a "Паспорт СН 768627 Московським РУГУ МВС України в м. [GEOGRAPHIC_DATA] [DATE]" at bounding box center [870, 472] width 1320 height 27
copy \<\/span\>\a "Паспорт СН 768627 Московським РУГУ МВС України в м. [GEOGRAPHIC_DATA] [DATE]"
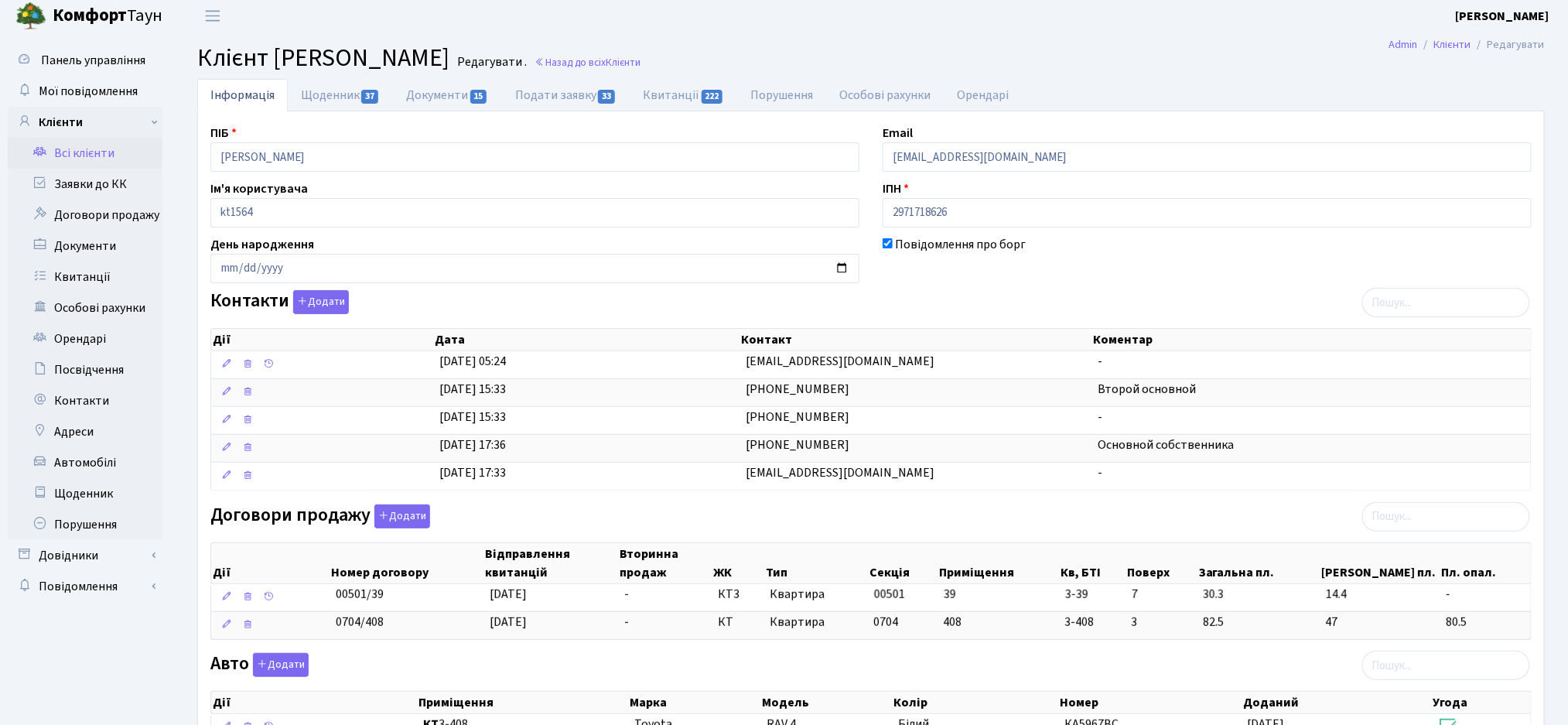
scroll to position [0, 0]
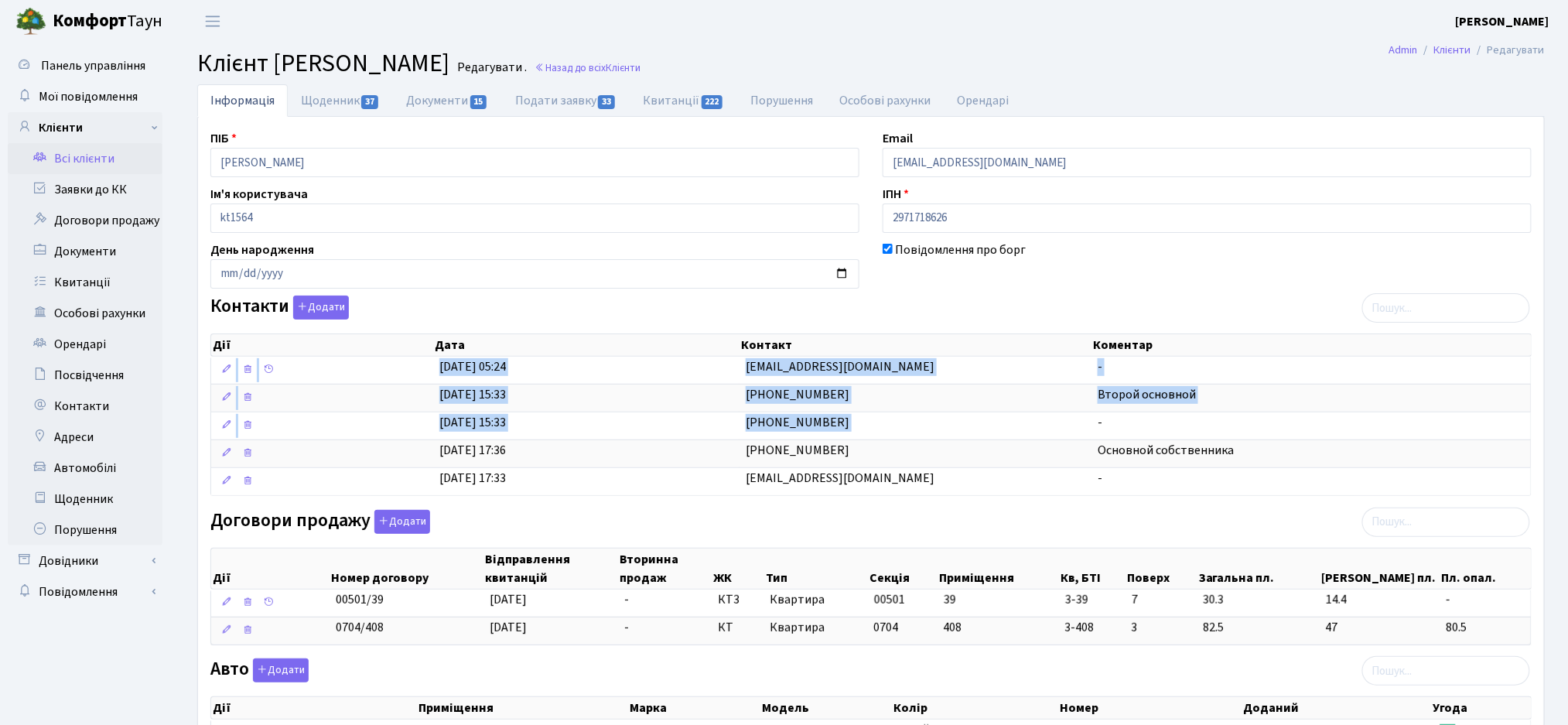
drag, startPoint x: 837, startPoint y: 433, endPoint x: 898, endPoint y: 499, distance: 89.9
click at [898, 499] on div "Дії Дата Контакт Коментар Дії Дата Контакт Коментар [DATE] 05:24 [EMAIL_ADDRESS…" at bounding box center [870, 410] width 1321 height 182
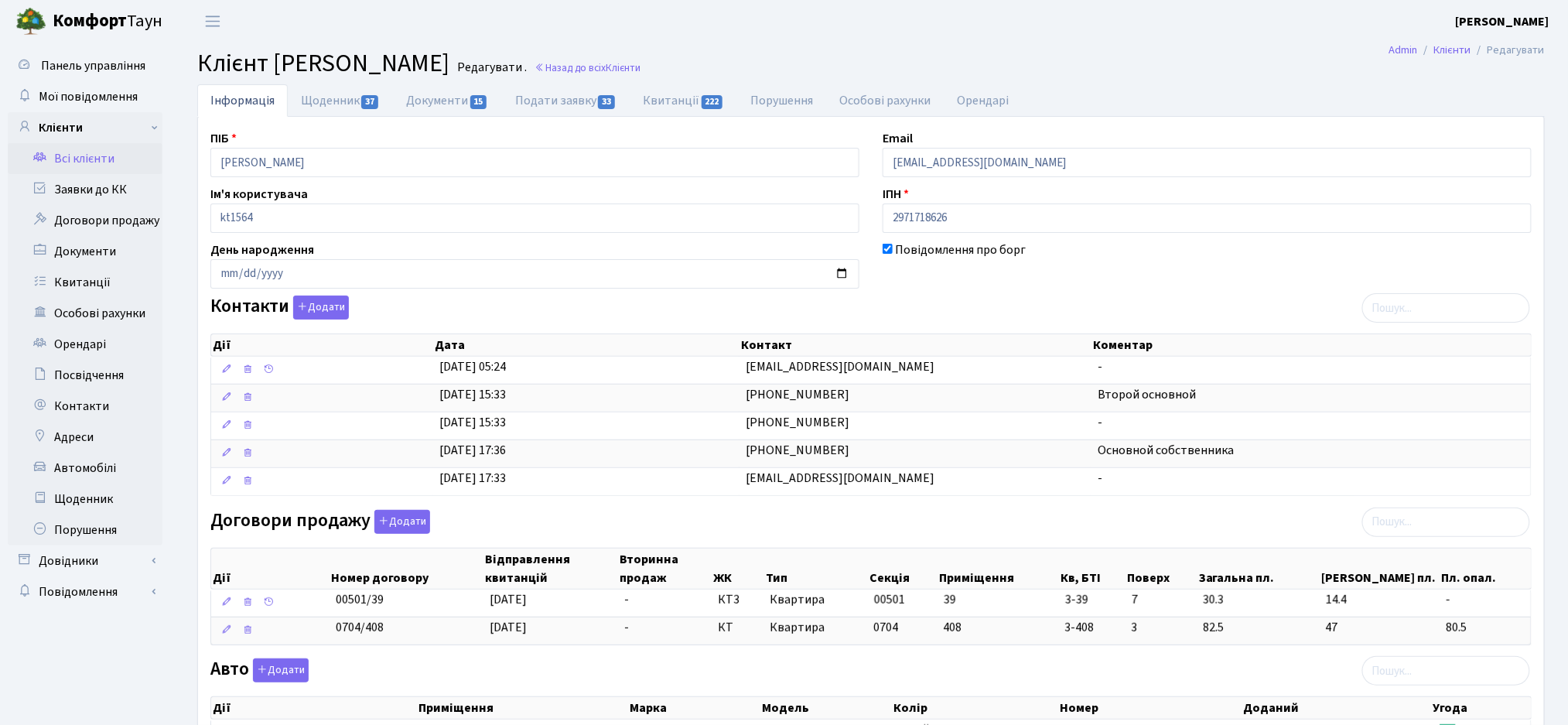
click at [894, 532] on div "Договори продажу Додати Дії Номер договору Відправлення квитанцій Вторинна прод…" at bounding box center [871, 580] width 1344 height 142
drag, startPoint x: 857, startPoint y: 459, endPoint x: 744, endPoint y: 396, distance: 129.4
click at [743, 396] on tbody "[DATE] 05:24 [EMAIL_ADDRESS][DOMAIN_NAME] - [DATE] 15:33 [PHONE_NUMBER] Второй …" at bounding box center [870, 426] width 1320 height 138
copy tbody "[PHONE_NUMBER] Второй основной [DATE] 15:33 [PHONE_NUMBER] - [DATE] 17:36 [PHON…"
click at [962, 282] on div "Повідомлення про борг" at bounding box center [1206, 265] width 672 height 48
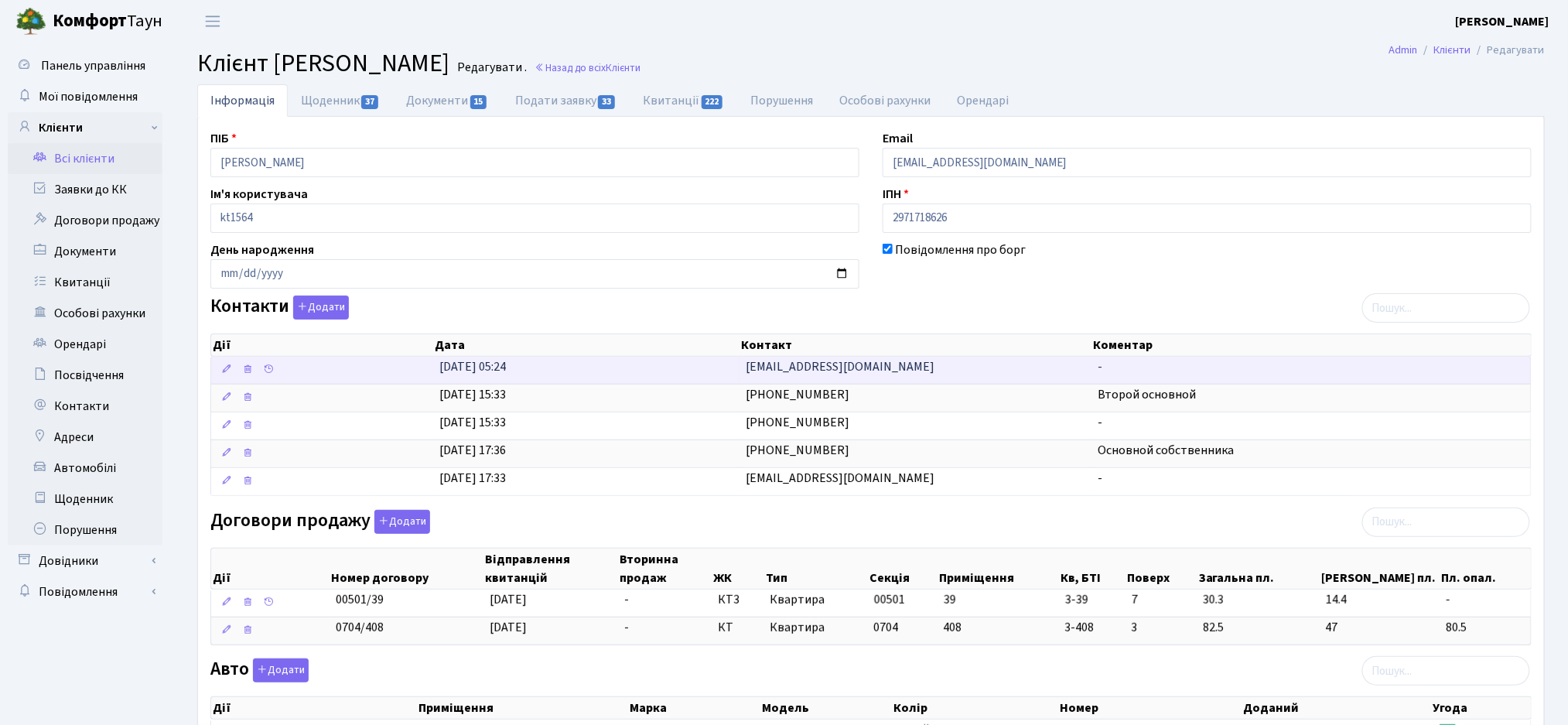
drag, startPoint x: 737, startPoint y: 367, endPoint x: 834, endPoint y: 370, distance: 97.0
click at [852, 367] on \<\/span\>\a "[DATE] 05:24 [EMAIL_ADDRESS][DOMAIN_NAME] -" at bounding box center [870, 371] width 1320 height 27
copy \<\/span\>\a "[EMAIL_ADDRESS][DOMAIN_NAME]"
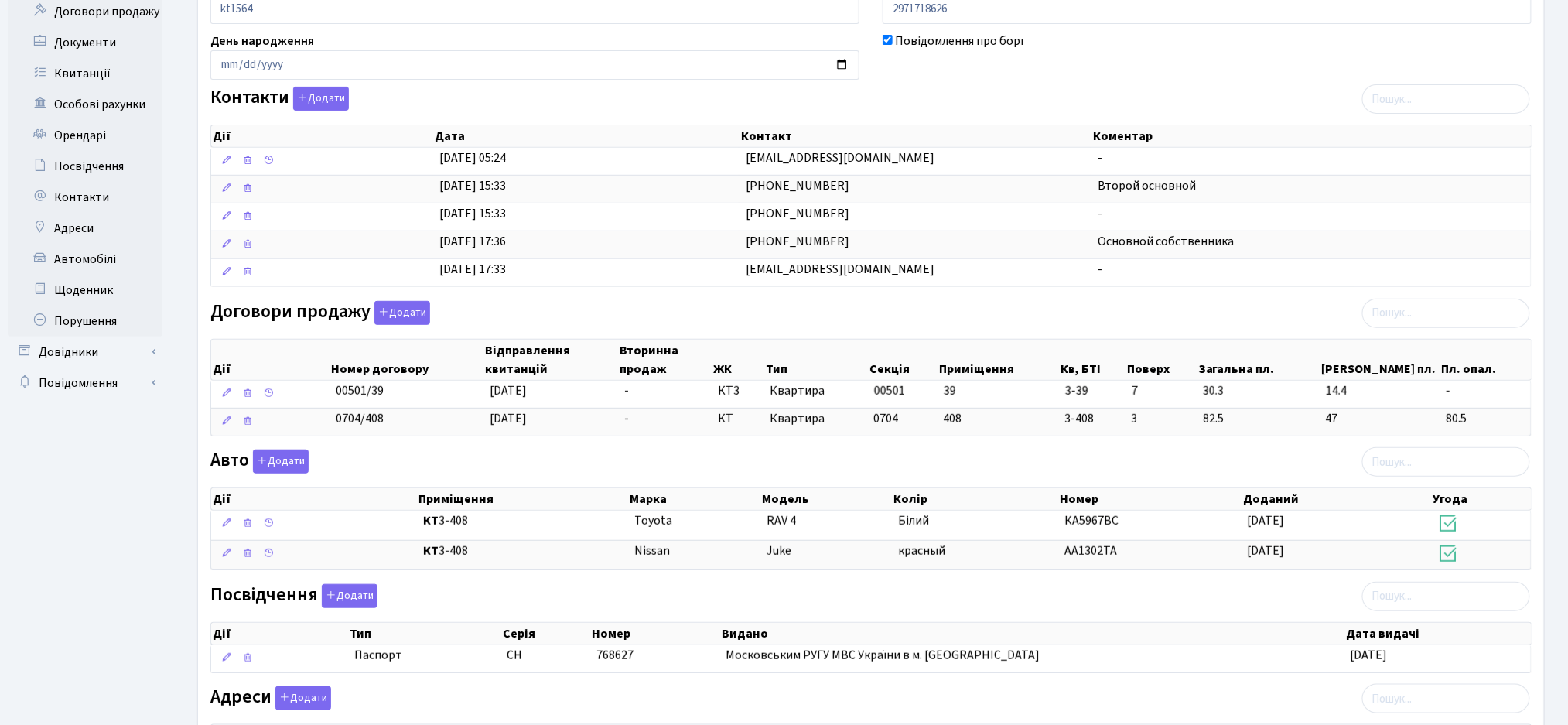
scroll to position [399, 0]
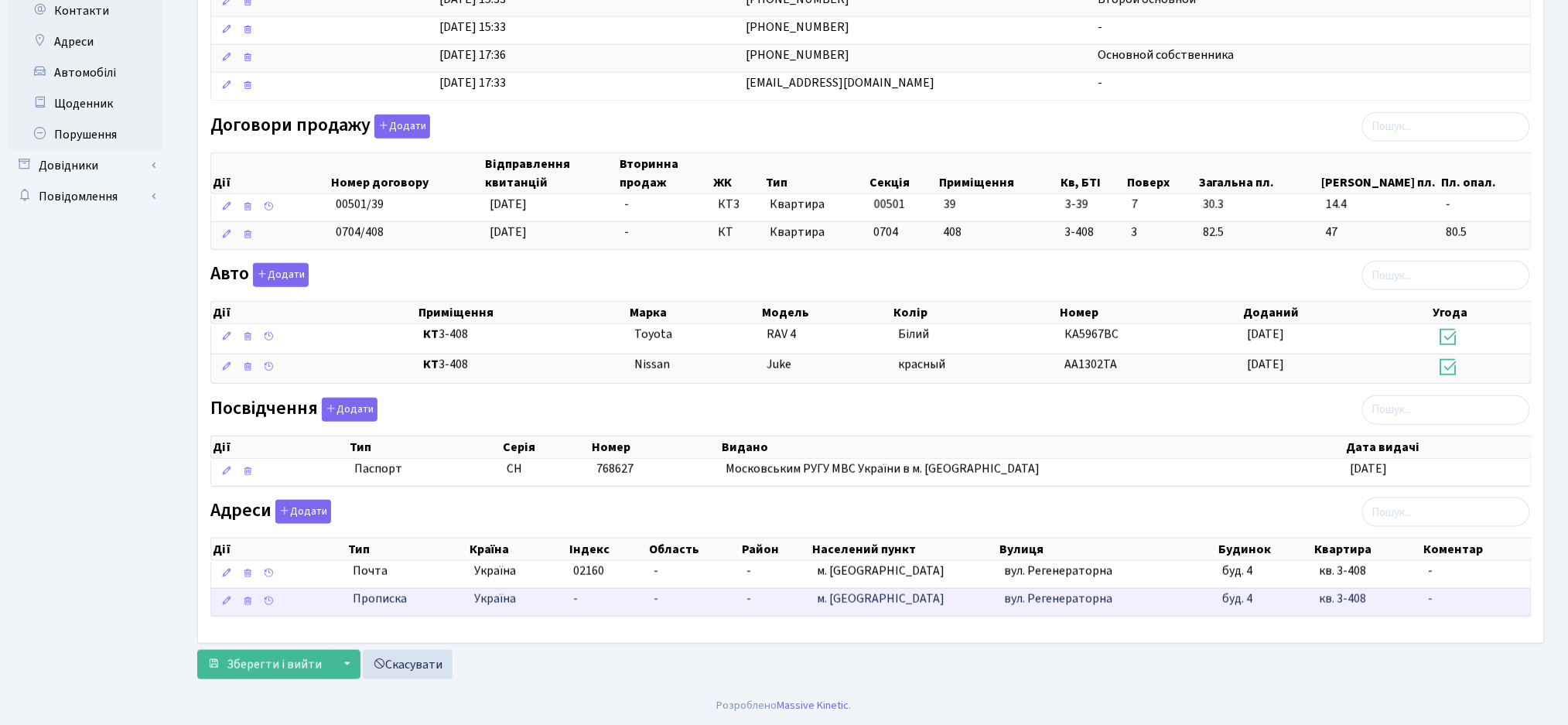
drag, startPoint x: 1378, startPoint y: 620, endPoint x: 820, endPoint y: 600, distance: 558.4
click at [820, 600] on div "ПІБ [PERSON_NAME] Email [EMAIL_ADDRESS][DOMAIN_NAME] Ім'я користувача kt1564 ІП…" at bounding box center [871, 181] width 1346 height 921
copy table "Lor Ips Dolors Ametco Adipisc Elits Doeiusmod tempo Incidi Utlabor Etdolore Mag…"
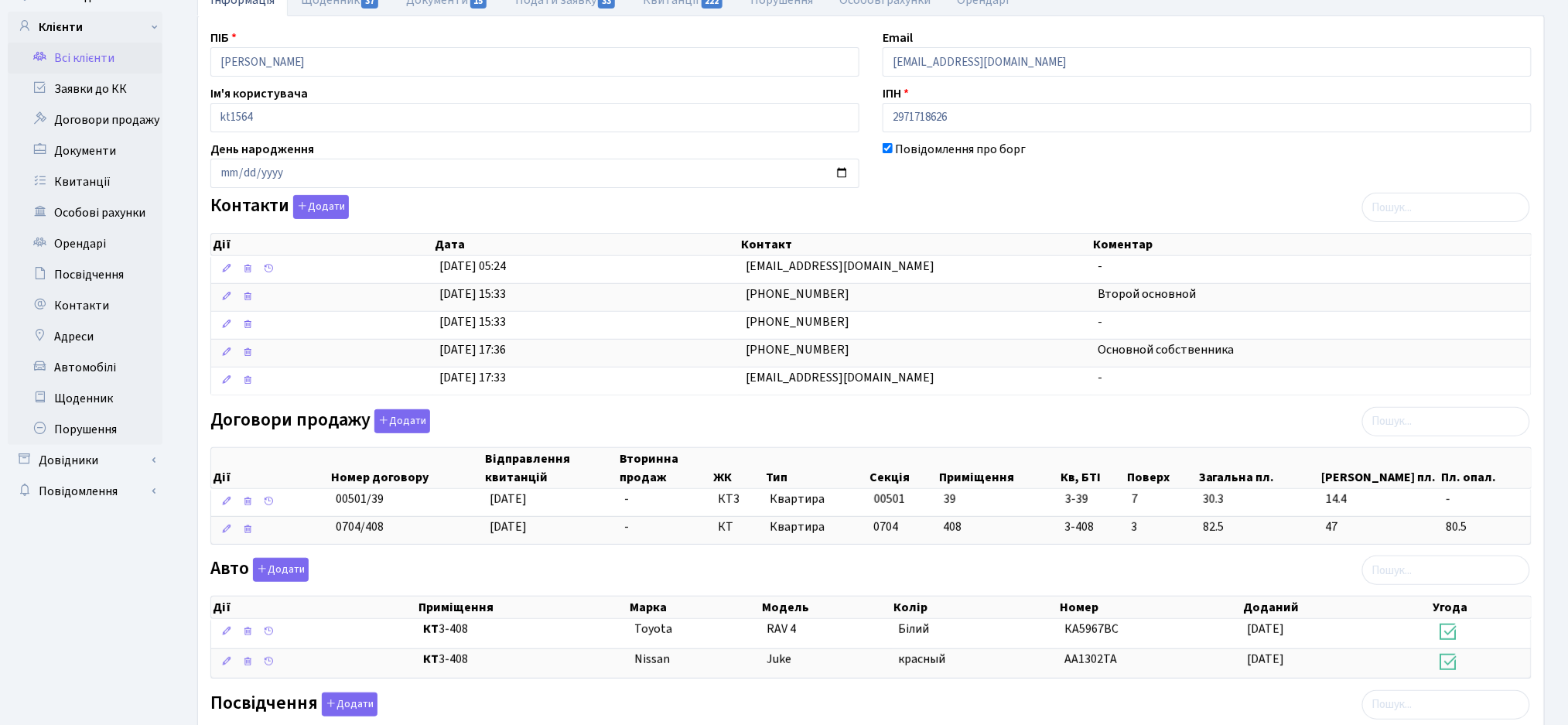
scroll to position [0, 0]
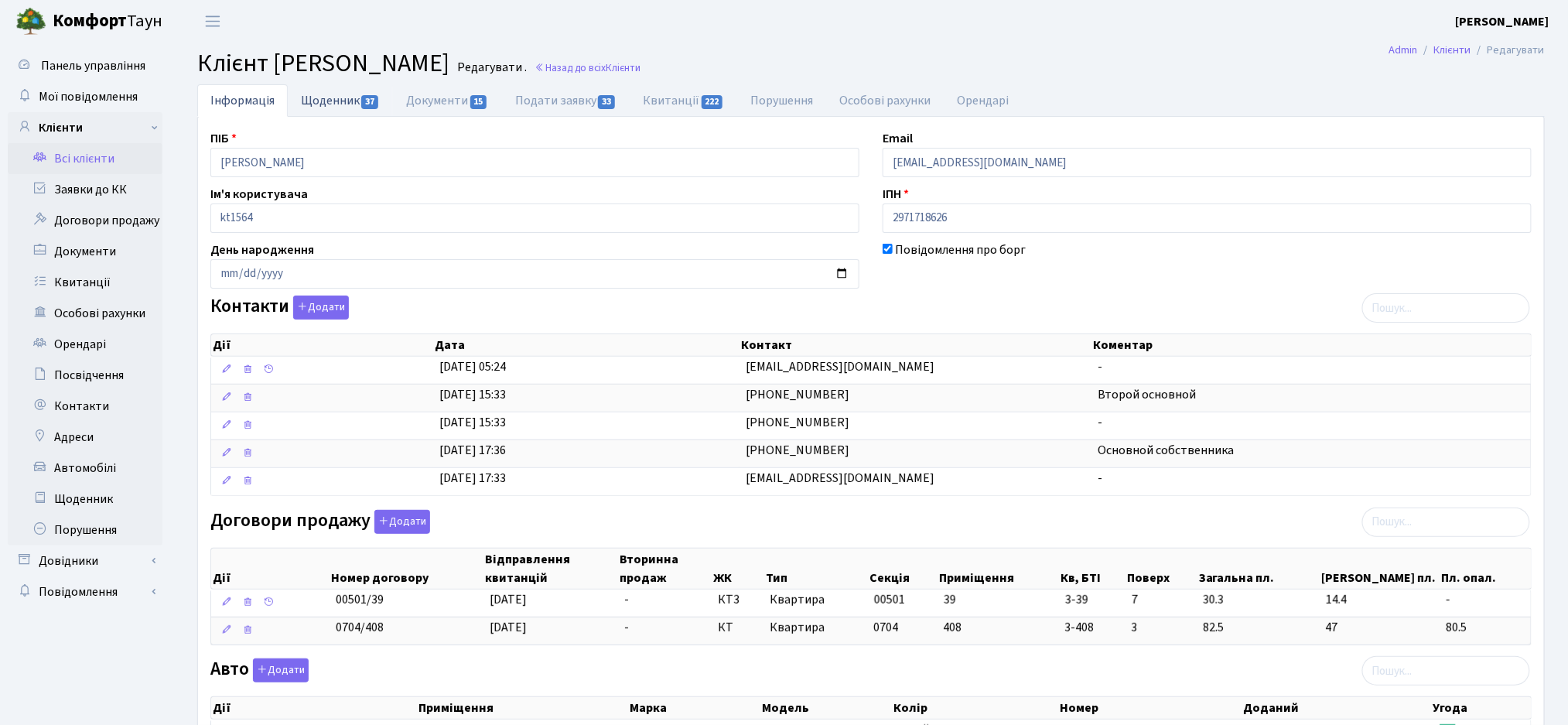
click at [349, 109] on link "Щоденник 37" at bounding box center [340, 99] width 105 height 31
select select "25"
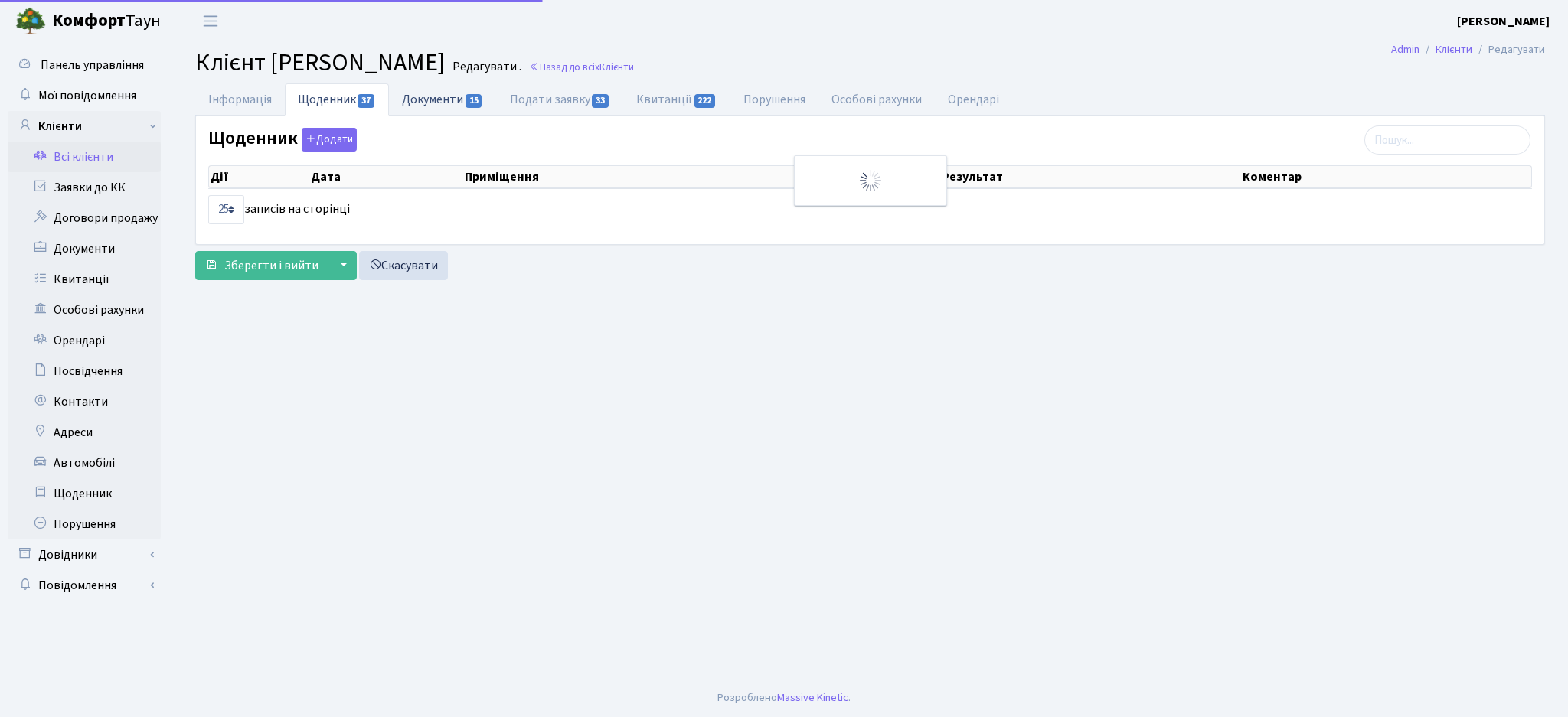
click at [438, 105] on link "Документи 15" at bounding box center [443, 98] width 107 height 31
select select "25"
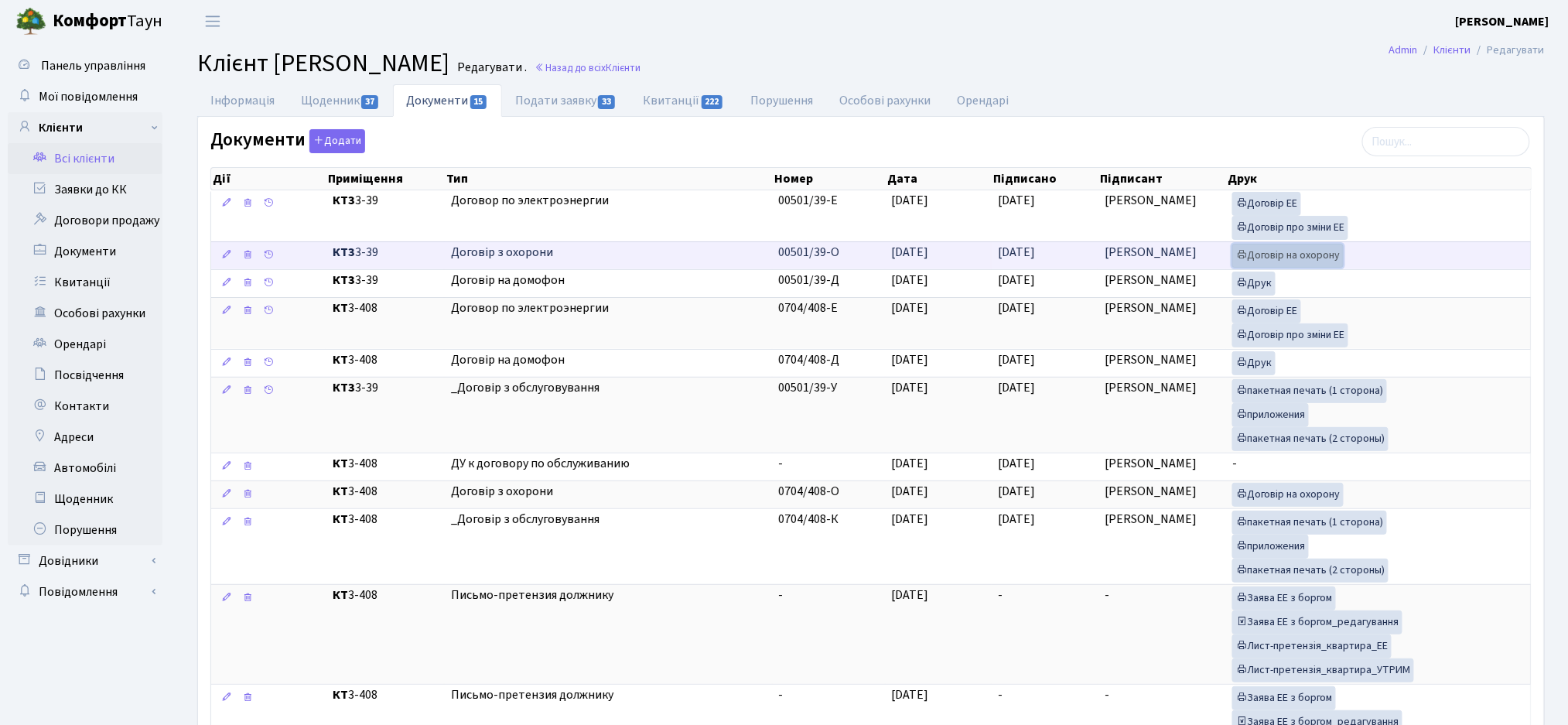
click at [1248, 261] on link "Договір на охорону" at bounding box center [1287, 255] width 111 height 24
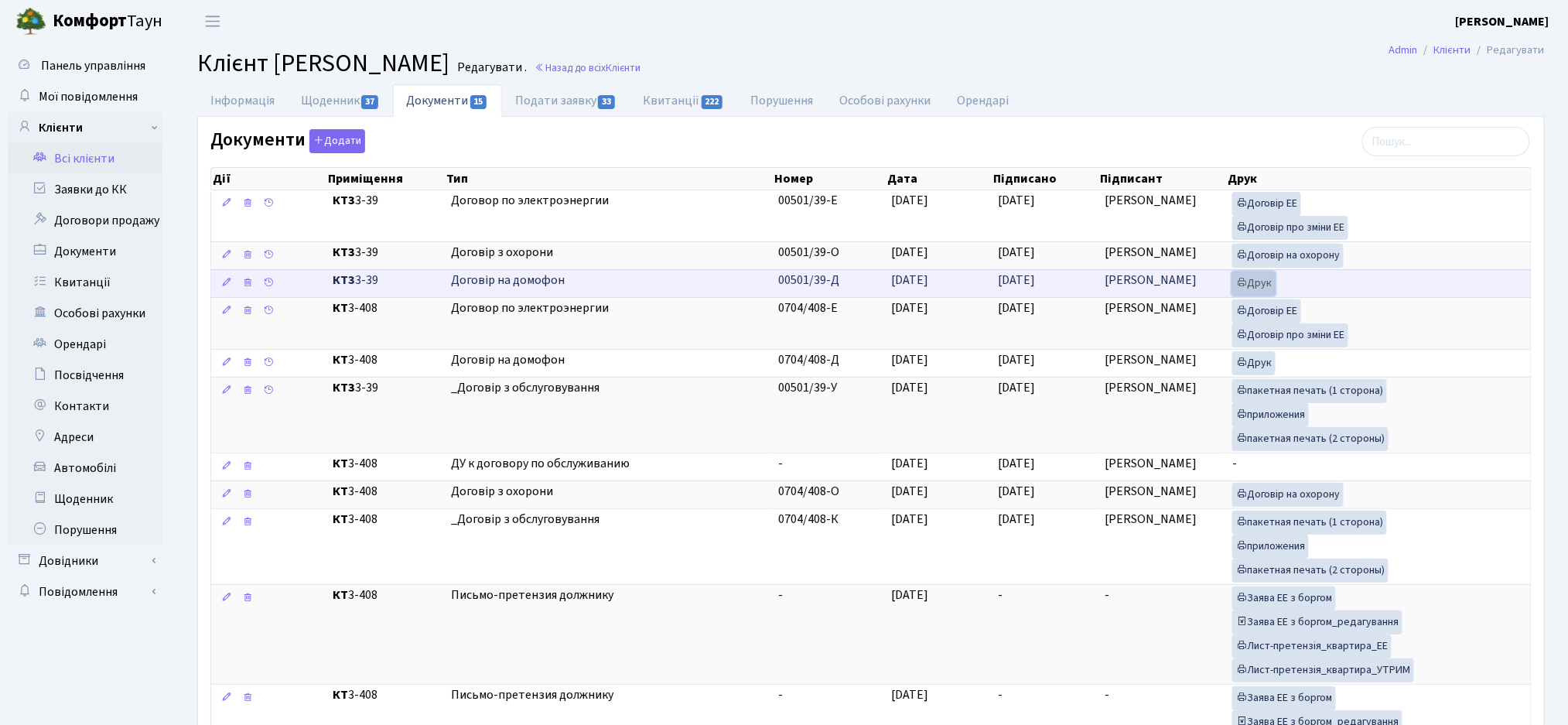
click at [1251, 284] on link "Друк" at bounding box center [1254, 283] width 43 height 24
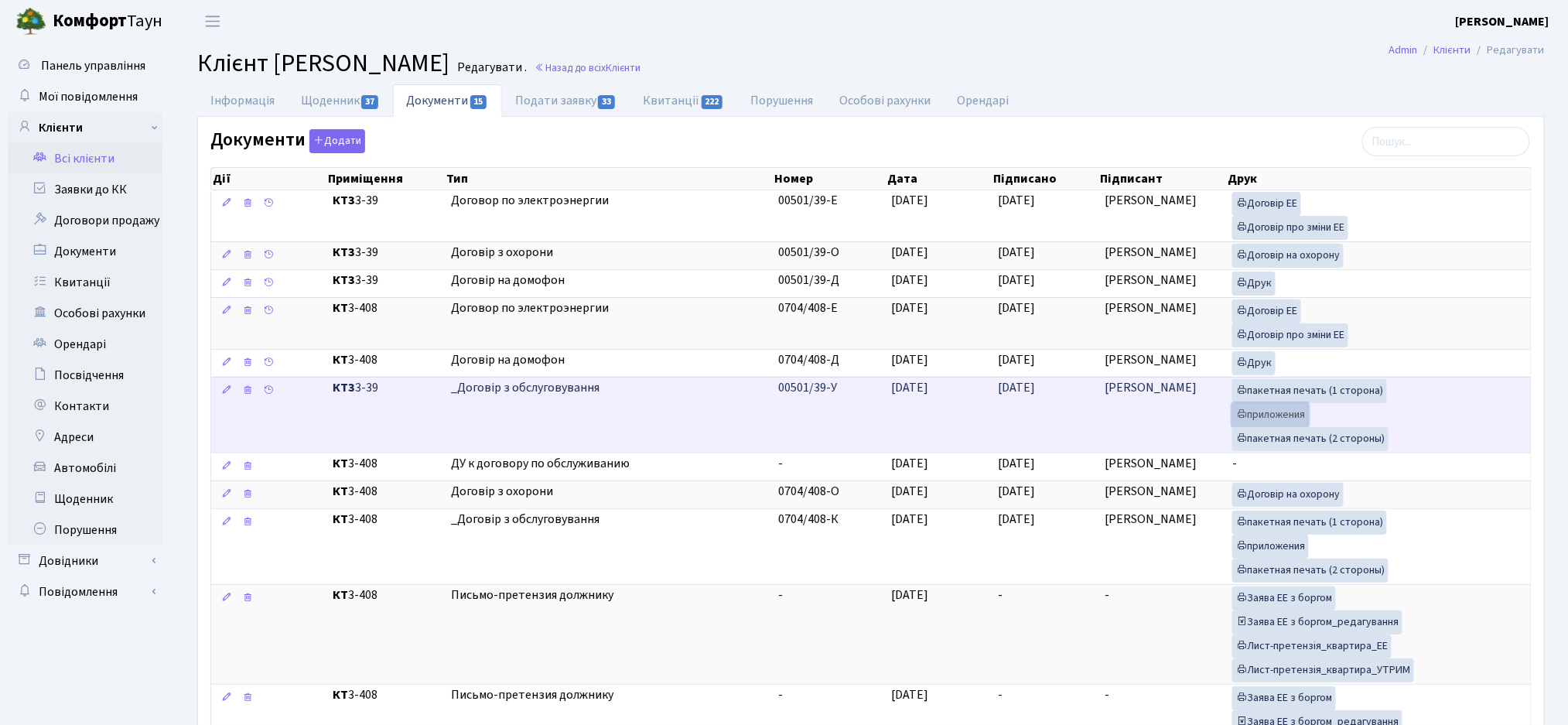
click at [1291, 411] on link "приложения" at bounding box center [1271, 415] width 76 height 24
